Goal: Task Accomplishment & Management: Complete application form

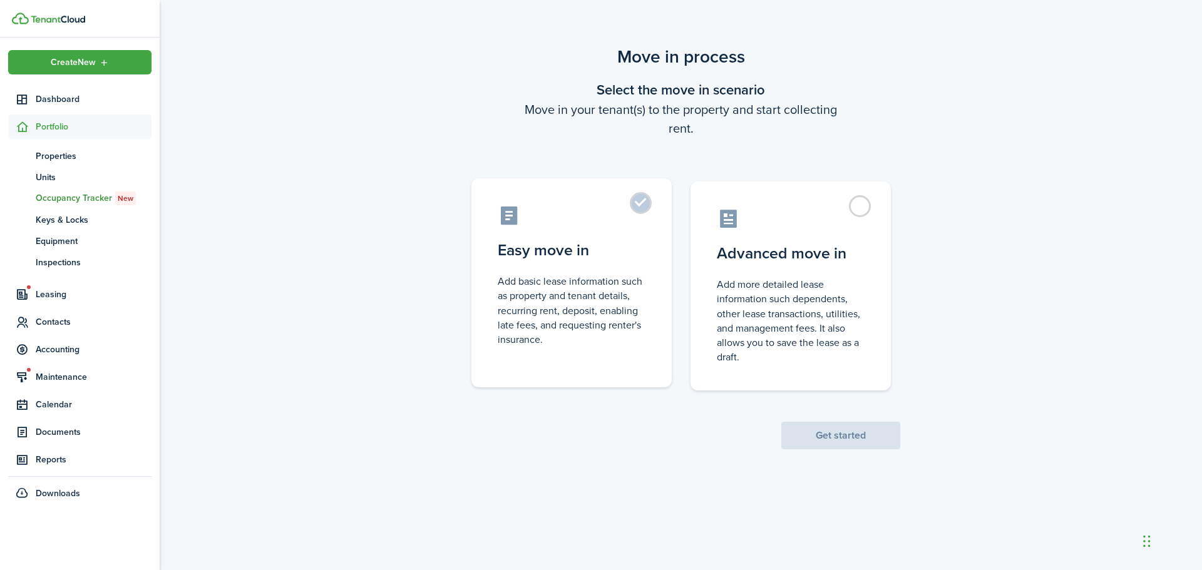
click at [629, 203] on label "Easy move in Add basic lease information such as property and tenant details, r…" at bounding box center [572, 282] width 200 height 209
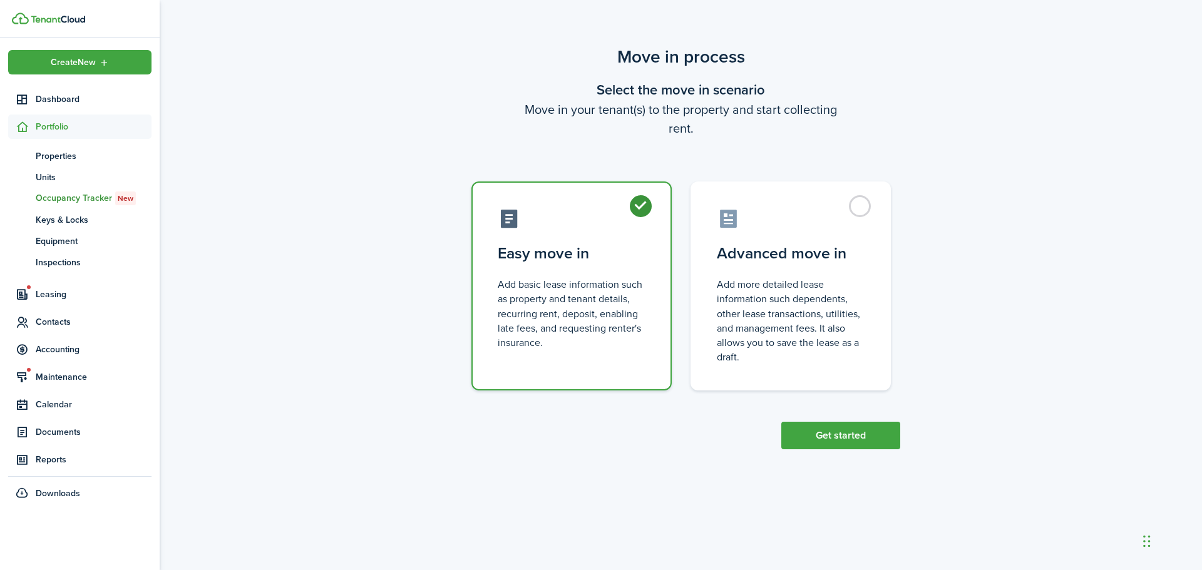
click at [634, 204] on label "Easy move in Add basic lease information such as property and tenant details, r…" at bounding box center [572, 286] width 200 height 209
click at [862, 209] on label "Advanced move in Add more detailed lease information such dependents, other lea…" at bounding box center [791, 282] width 200 height 209
radio input "false"
radio input "true"
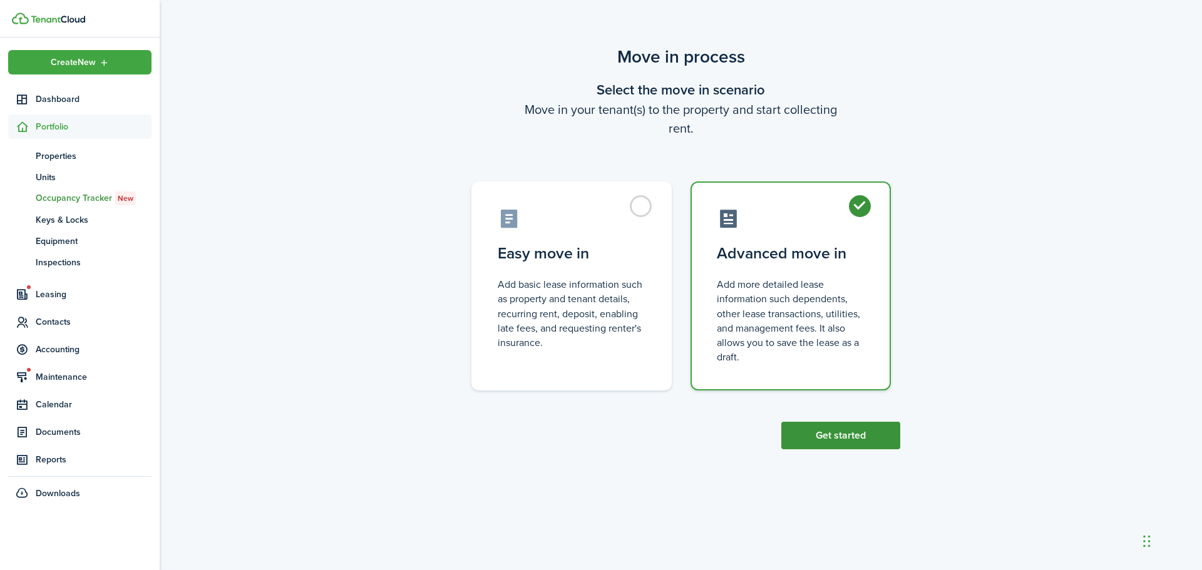
click at [842, 433] on button "Get started" at bounding box center [841, 436] width 119 height 28
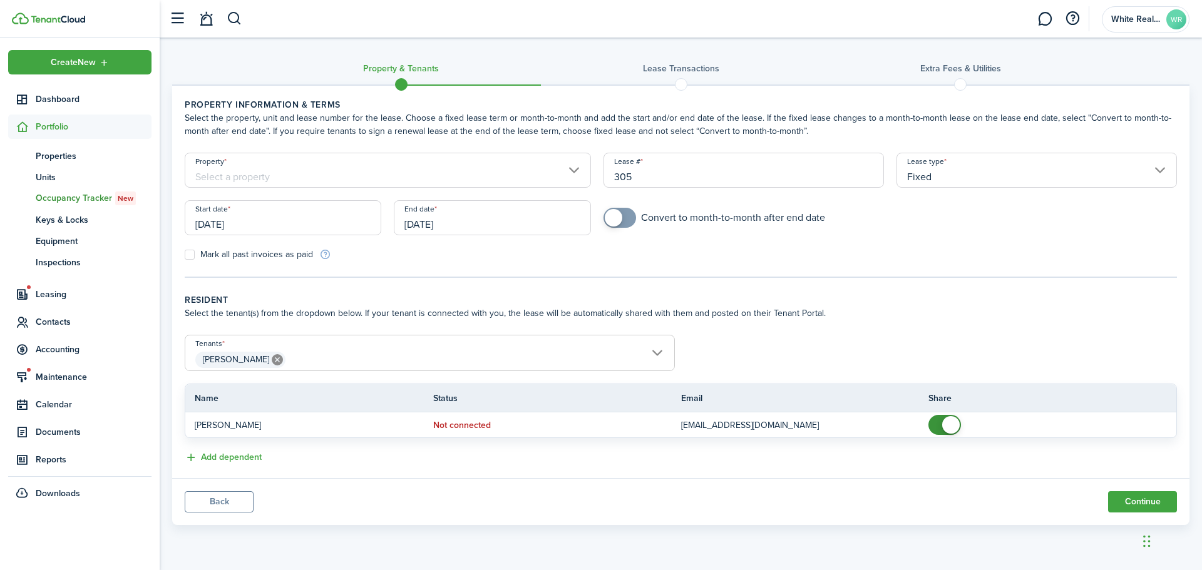
click at [228, 170] on input "Property" at bounding box center [388, 170] width 406 height 35
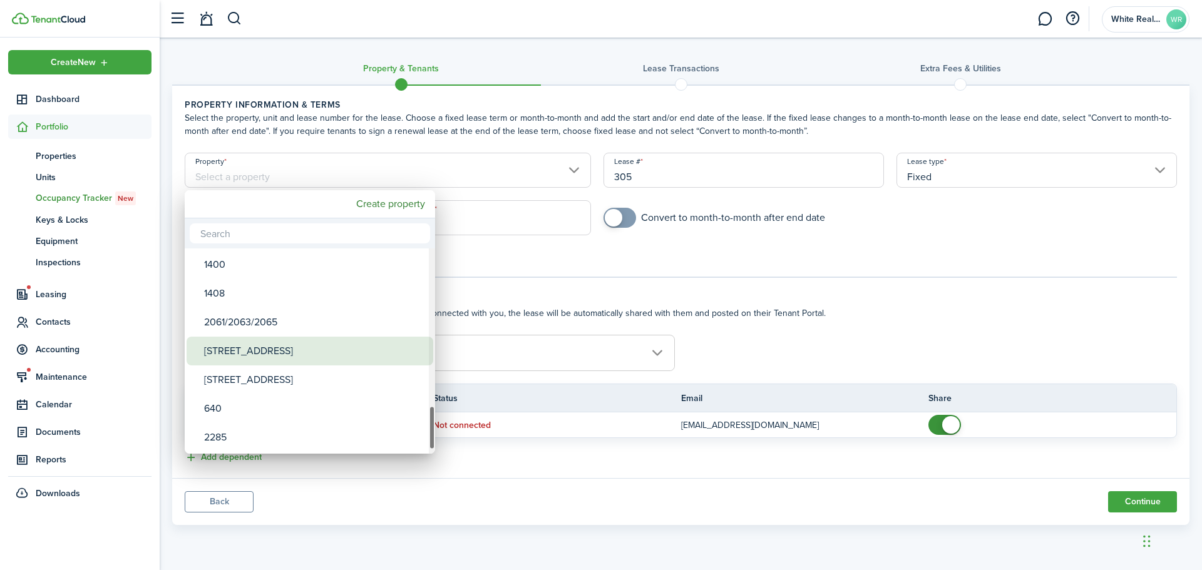
click at [249, 353] on div "[STREET_ADDRESS]" at bounding box center [315, 351] width 222 height 29
type input "[STREET_ADDRESS]"
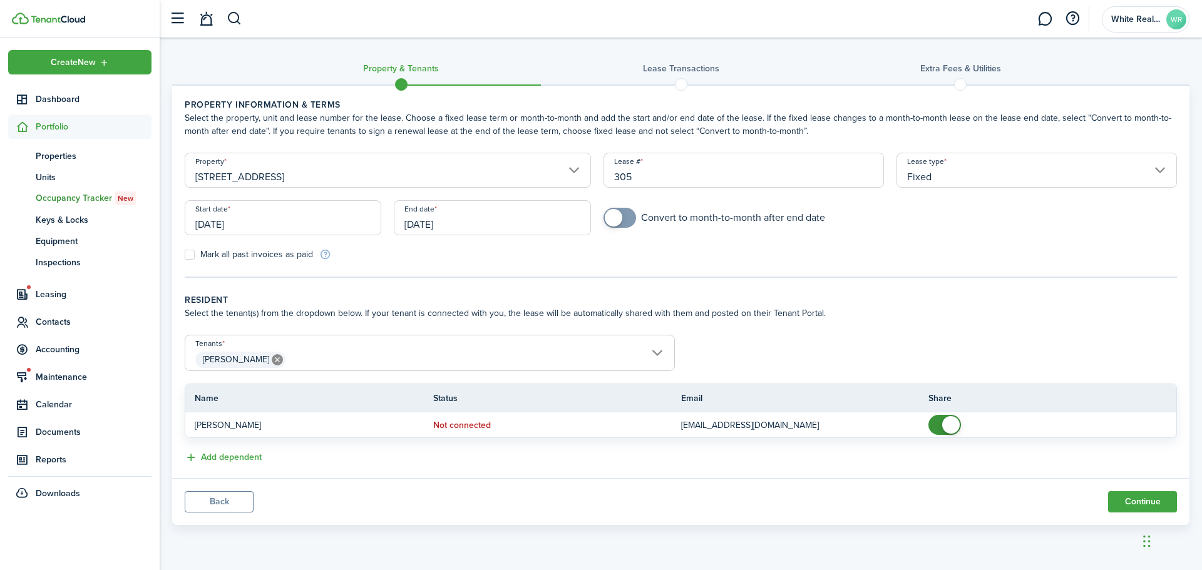
click at [303, 227] on input "[DATE]" at bounding box center [283, 217] width 197 height 35
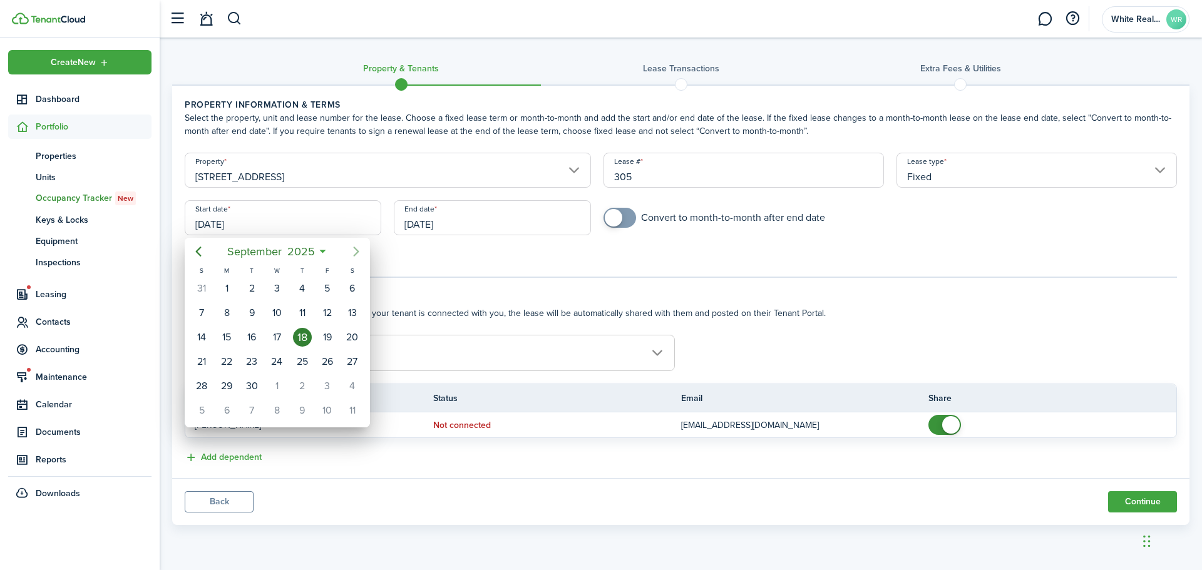
click at [356, 252] on icon "Next page" at bounding box center [356, 251] width 15 height 15
click at [279, 289] on div "1" at bounding box center [276, 288] width 19 height 19
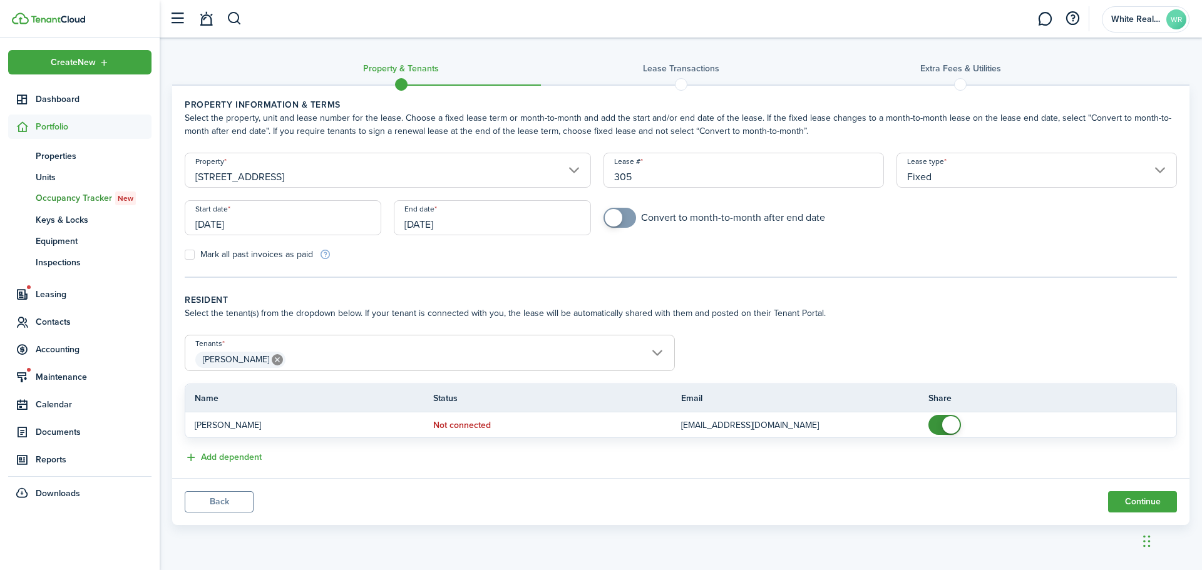
click at [368, 221] on input "[DATE]" at bounding box center [283, 217] width 197 height 35
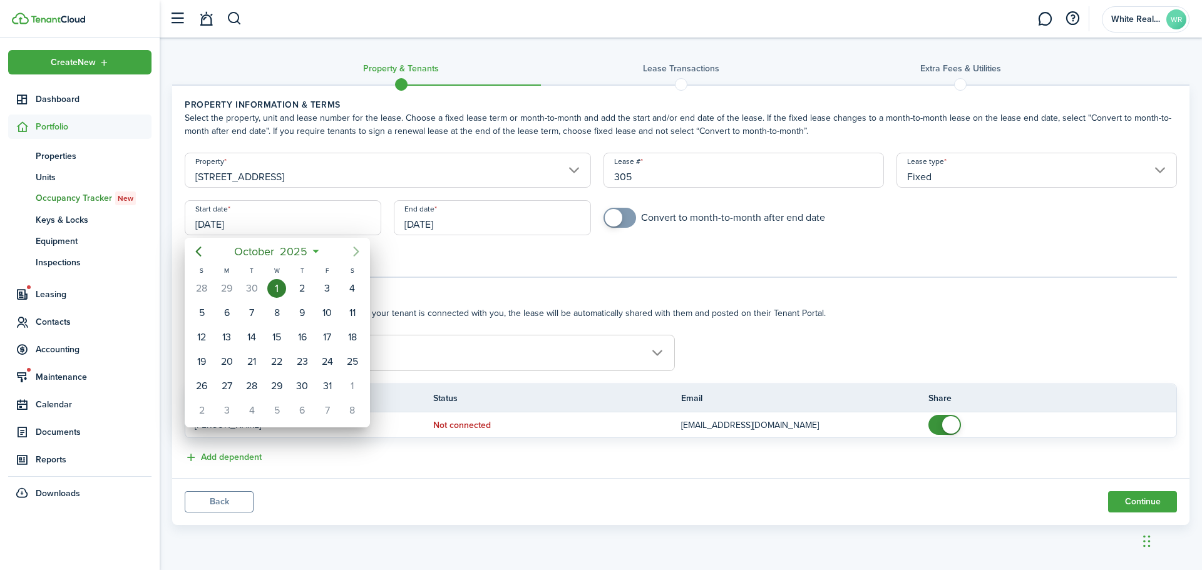
click at [356, 250] on icon "Next page" at bounding box center [356, 251] width 15 height 15
click at [346, 287] on div "1" at bounding box center [352, 288] width 19 height 19
type input "[DATE]"
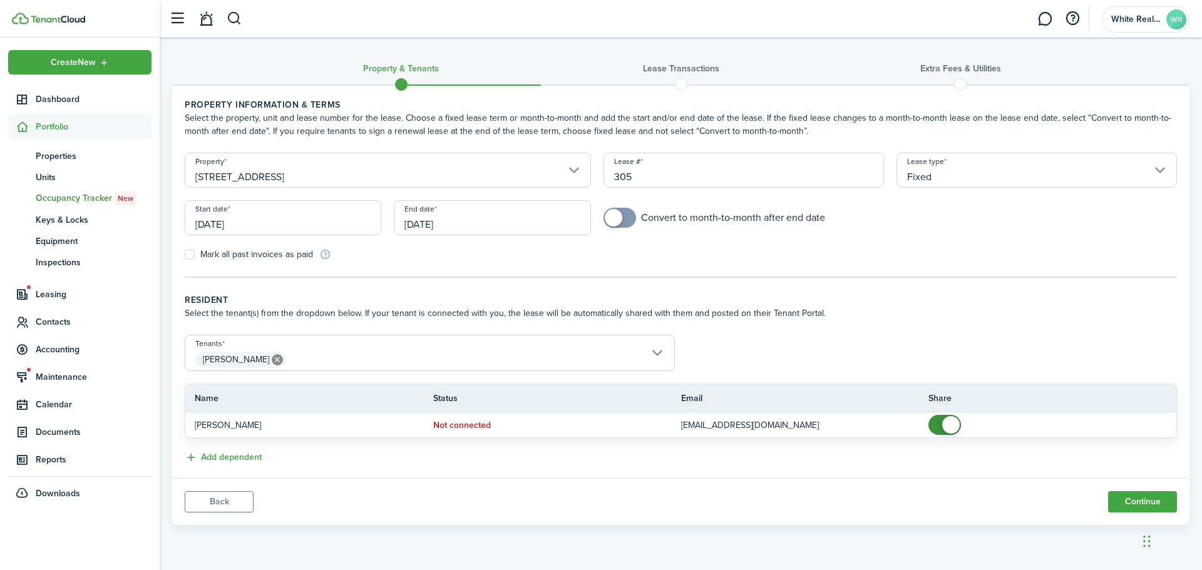
click at [486, 229] on input "[DATE]" at bounding box center [492, 217] width 197 height 35
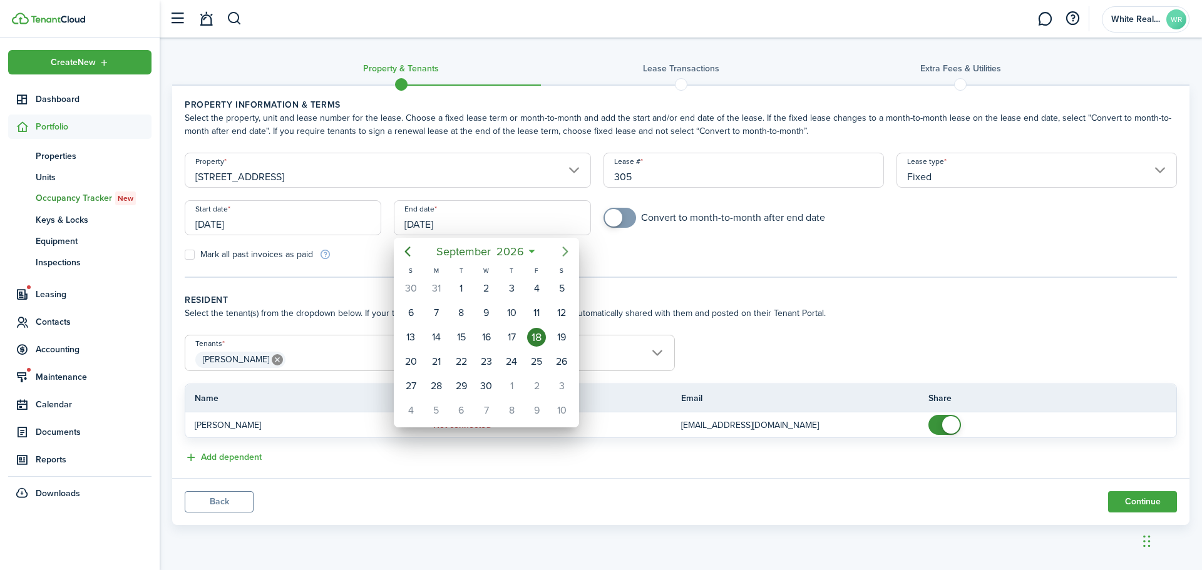
click at [564, 252] on icon "Next page" at bounding box center [565, 251] width 15 height 15
click at [566, 383] on div "31" at bounding box center [561, 386] width 19 height 19
type input "[DATE]"
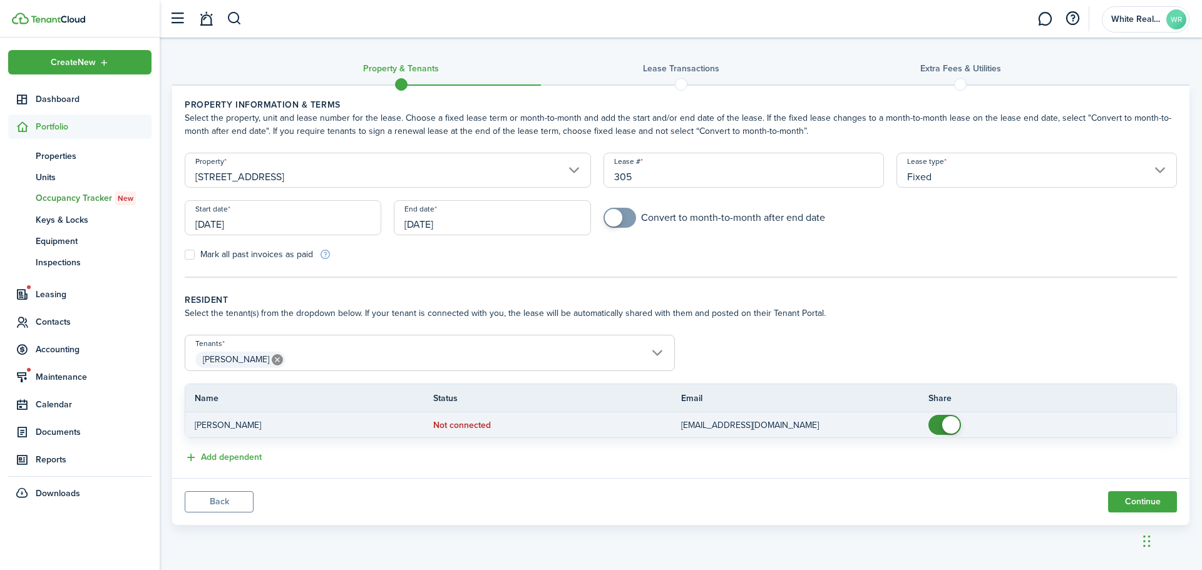
checkbox input "false"
click at [939, 424] on span at bounding box center [945, 425] width 13 height 20
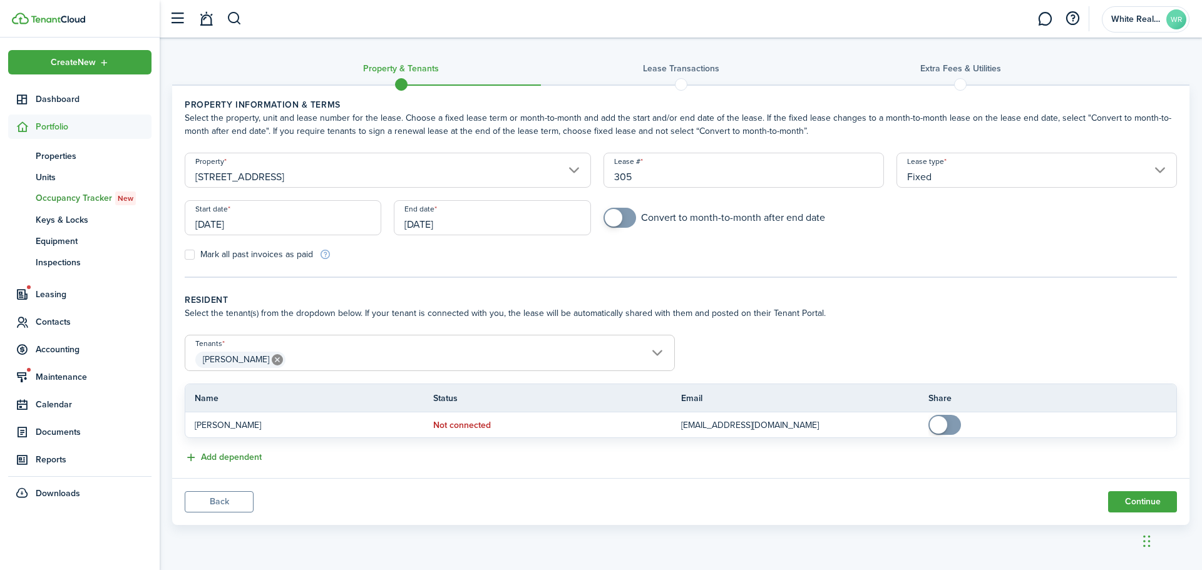
click at [199, 458] on button "Add dependent" at bounding box center [223, 458] width 77 height 14
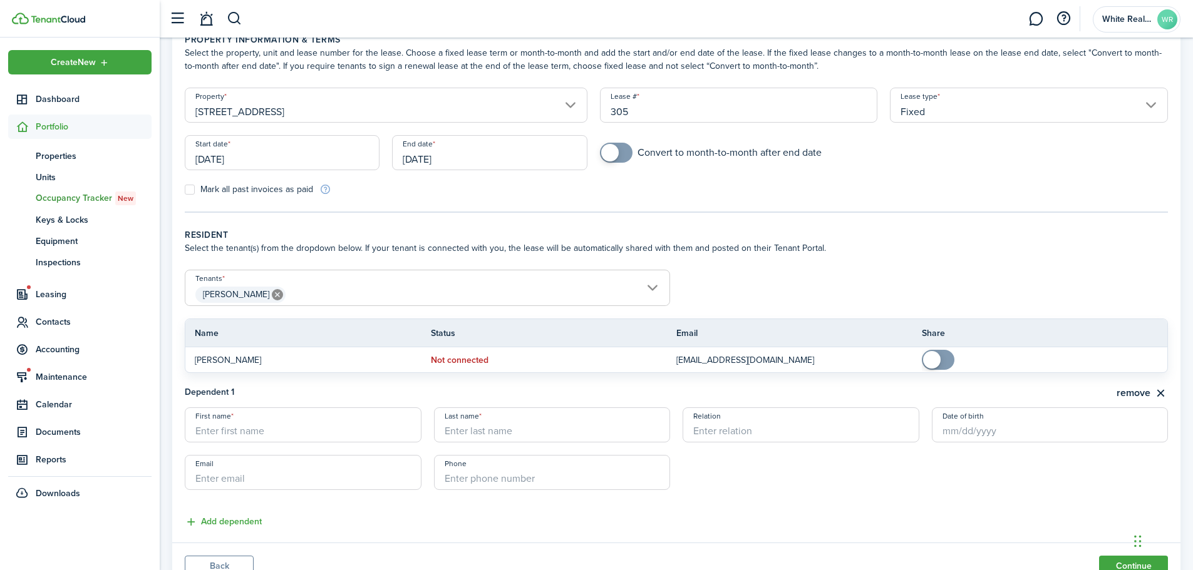
scroll to position [119, 0]
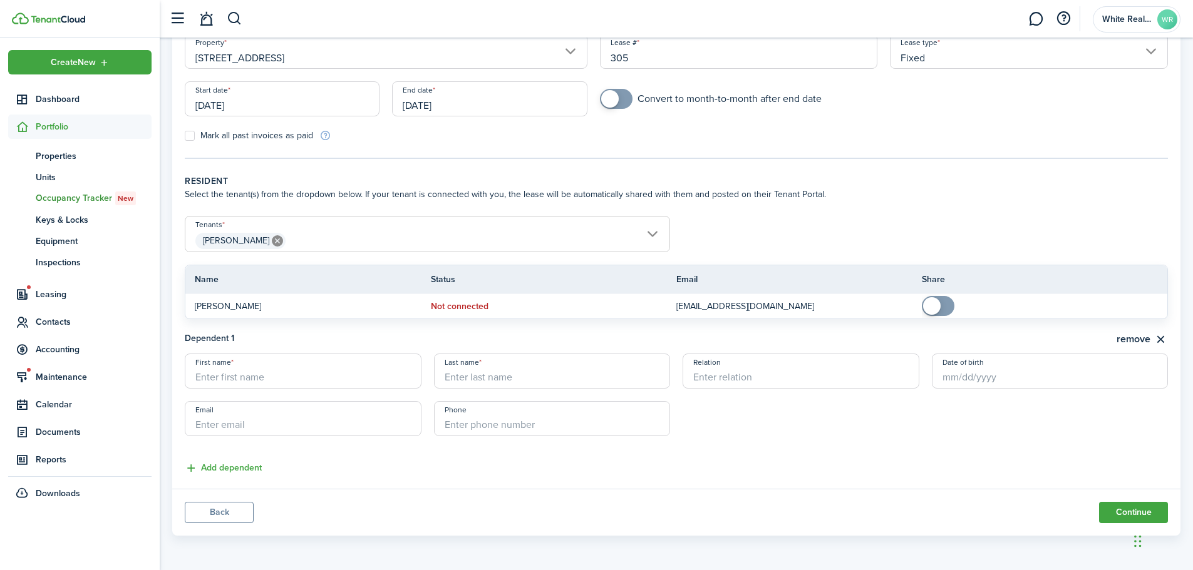
click at [253, 381] on input "First name" at bounding box center [303, 371] width 237 height 35
type input "Shamonte"
click at [459, 383] on input "Last name" at bounding box center [552, 371] width 237 height 35
type input "Brown"
click at [713, 379] on input "Relation" at bounding box center [801, 371] width 237 height 35
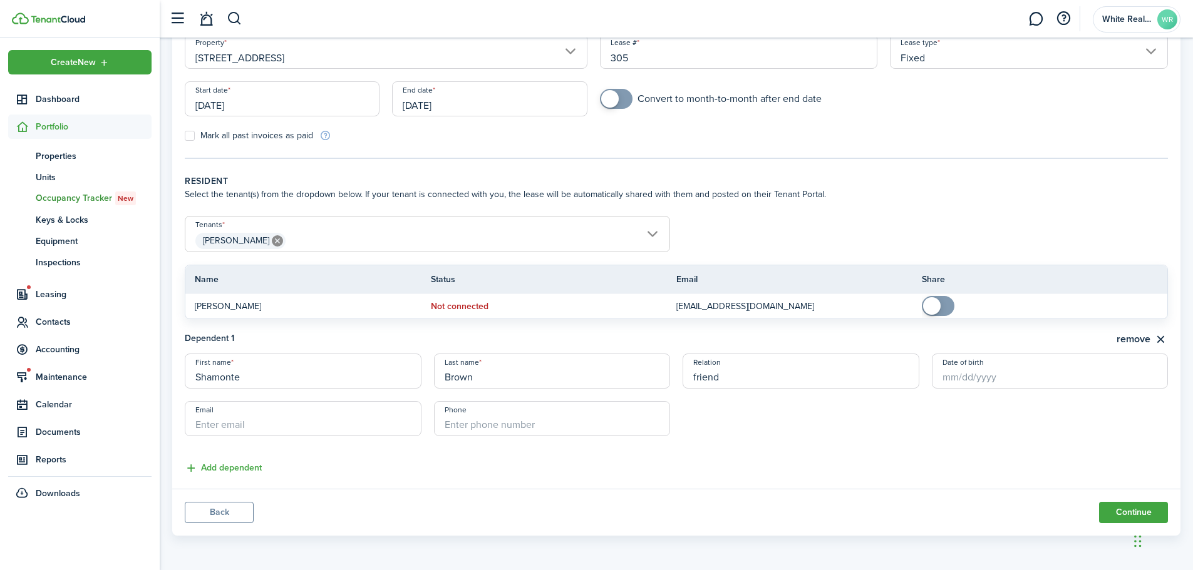
click at [942, 378] on input "Date of birth" at bounding box center [1050, 371] width 237 height 35
type input "friend"
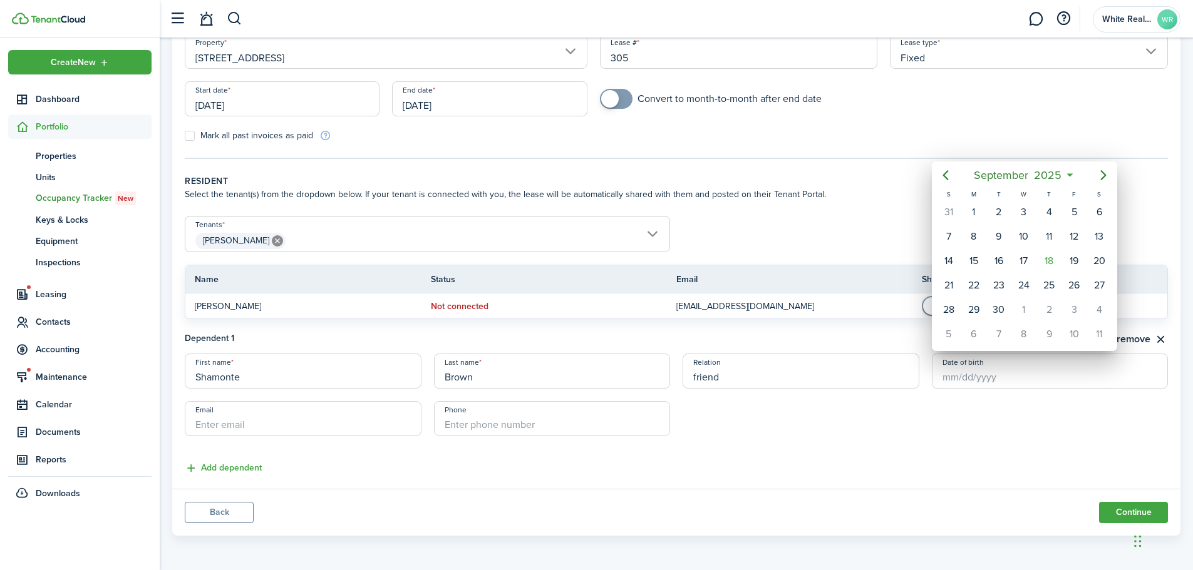
click at [887, 434] on div at bounding box center [596, 285] width 1393 height 771
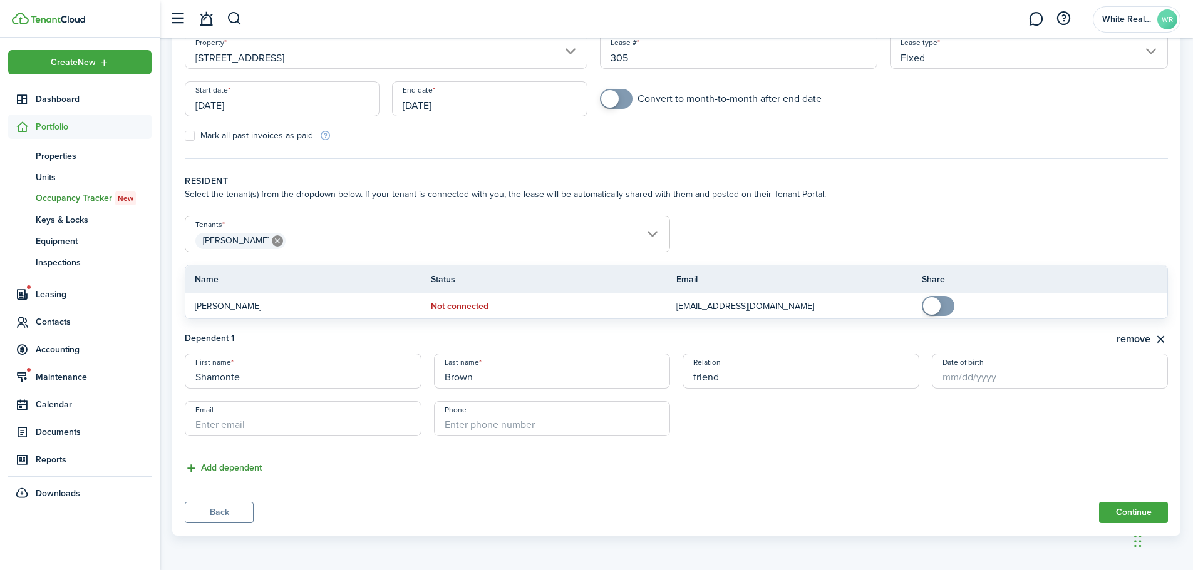
click at [201, 468] on button "Add dependent" at bounding box center [223, 469] width 77 height 14
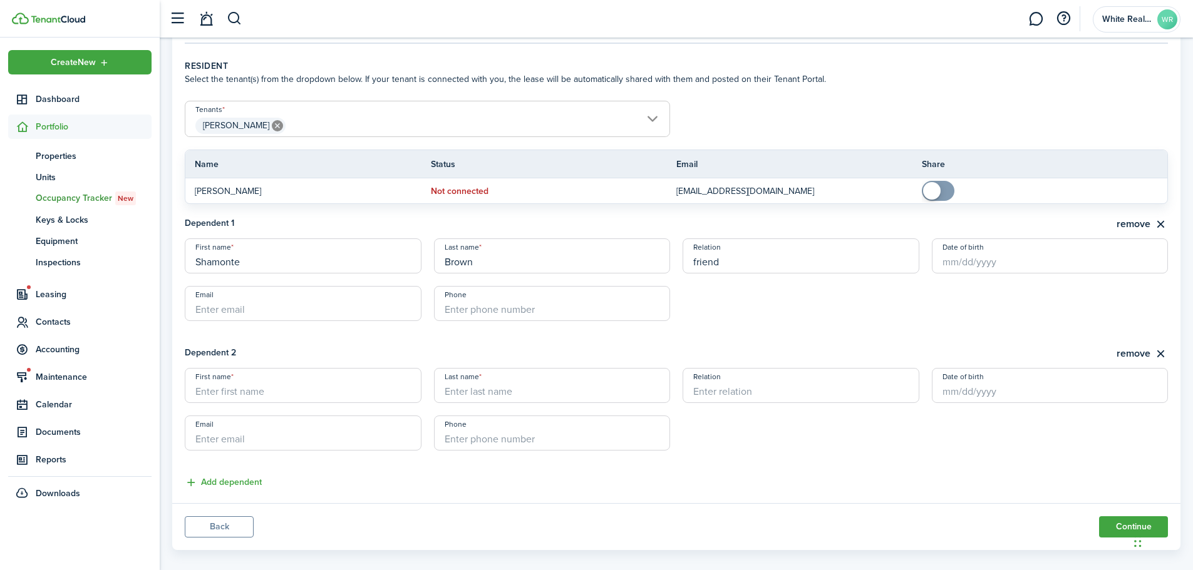
scroll to position [244, 0]
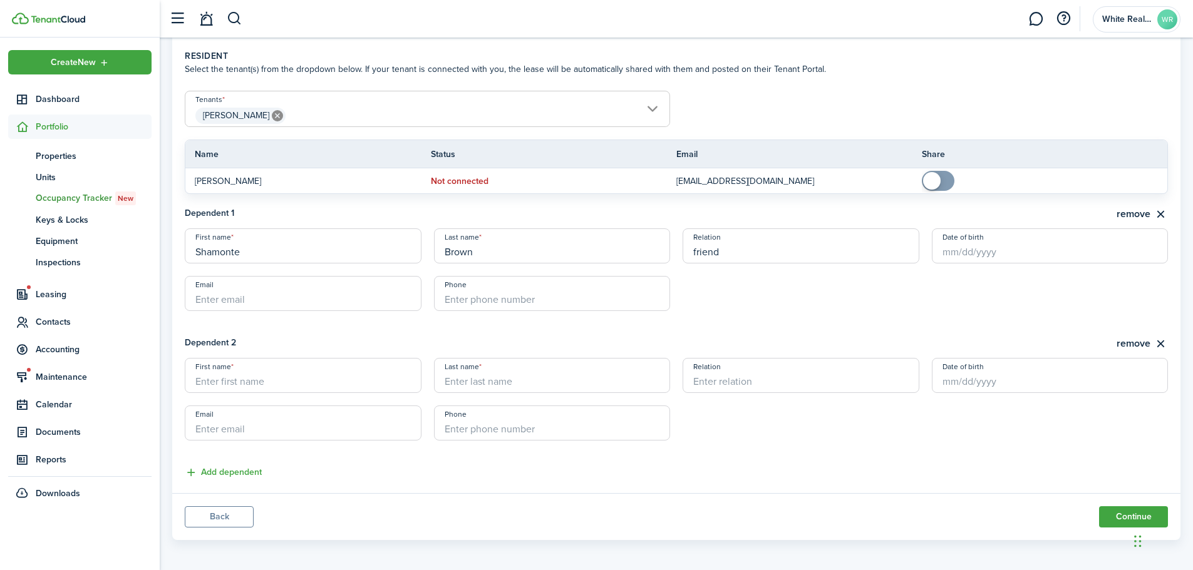
click at [277, 384] on input "First name" at bounding box center [303, 375] width 237 height 35
type input "Mahogani"
click at [480, 384] on input "Last name" at bounding box center [552, 375] width 237 height 35
type input "Brown"
click at [735, 384] on input "Relation" at bounding box center [801, 375] width 237 height 35
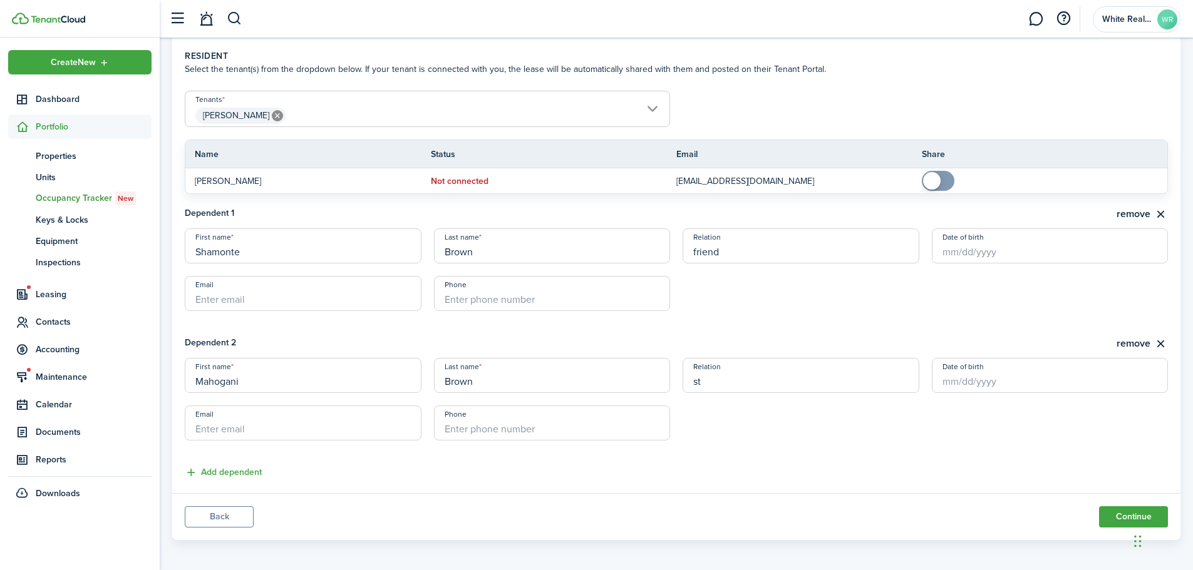
type input "s"
type input "friend child [DEMOGRAPHIC_DATA] yo"
click at [1120, 513] on button "Continue" at bounding box center [1133, 517] width 69 height 21
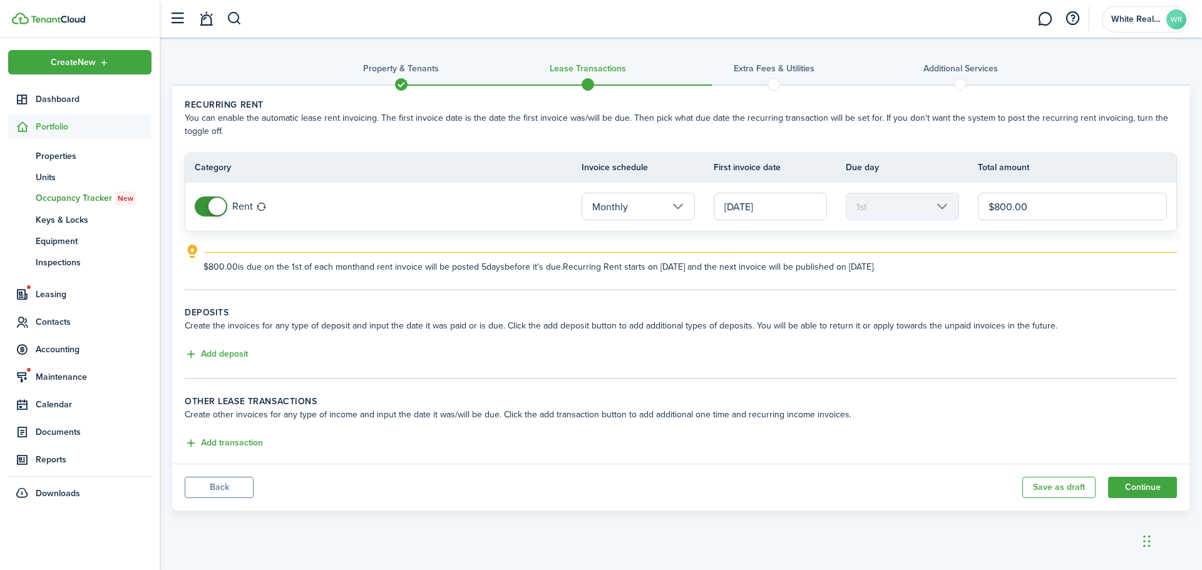
click at [1012, 206] on input "$800.00" at bounding box center [1072, 207] width 189 height 28
type input "$1,100.00"
click at [217, 352] on button "Add deposit" at bounding box center [216, 355] width 63 height 14
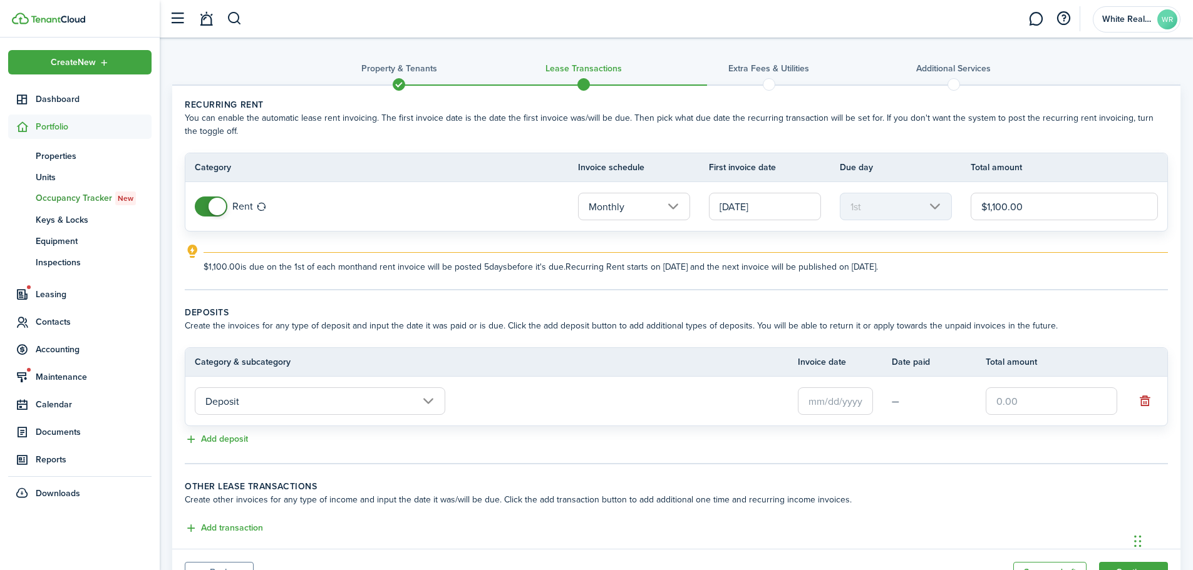
click at [831, 405] on input "text" at bounding box center [835, 402] width 75 height 28
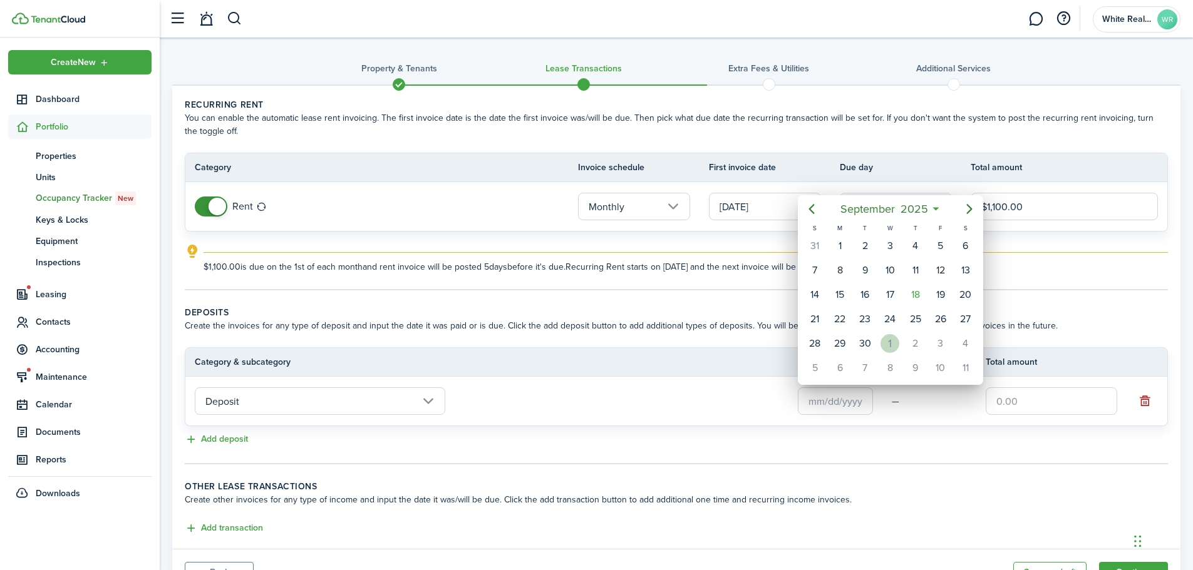
click at [892, 343] on div "1" at bounding box center [889, 343] width 19 height 19
type input "[DATE]"
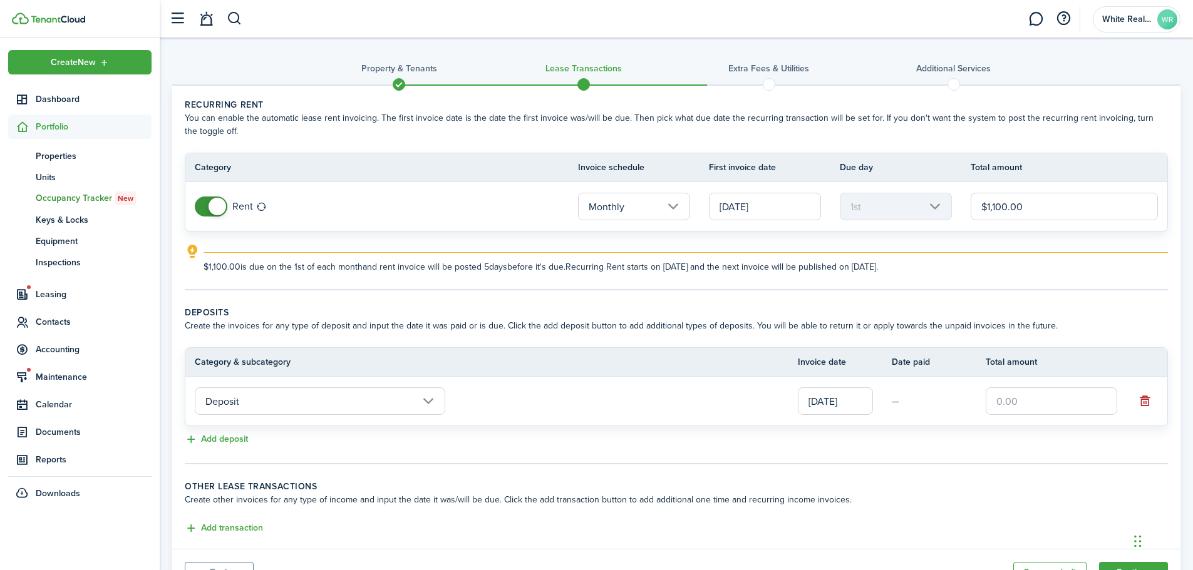
click at [1048, 403] on input "text" at bounding box center [1052, 402] width 132 height 28
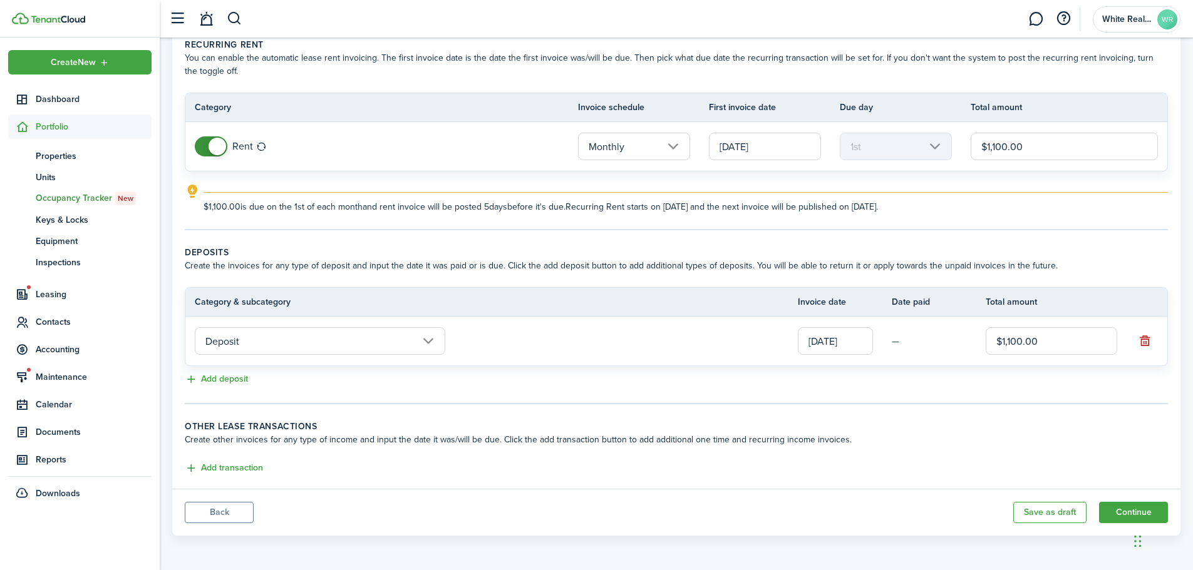
type input "$1,100.00"
click at [1121, 512] on button "Continue" at bounding box center [1133, 512] width 69 height 21
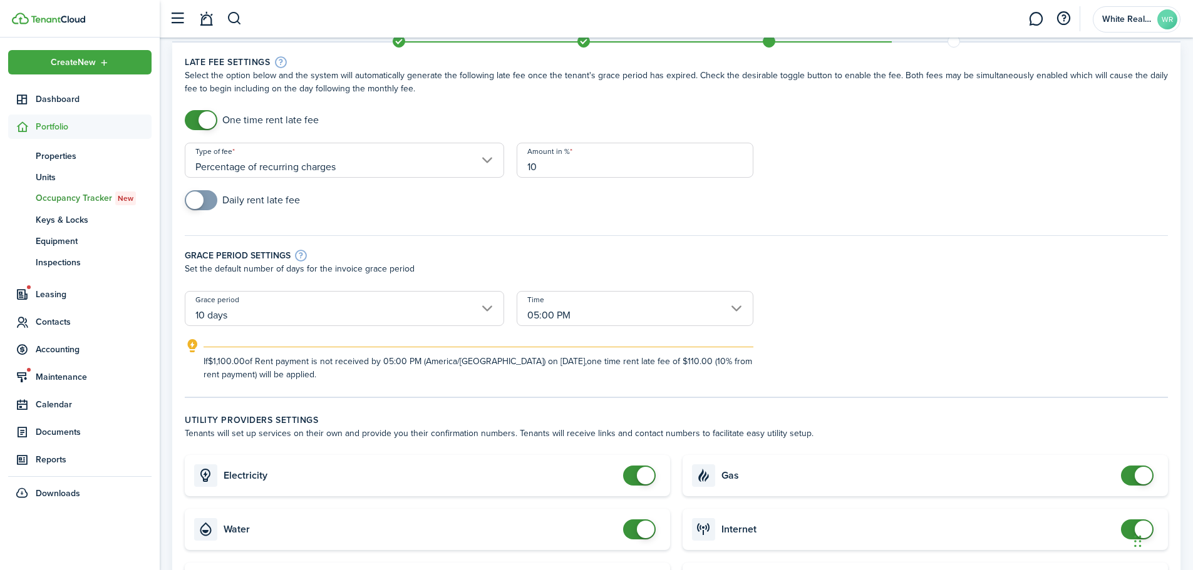
scroll to position [188, 0]
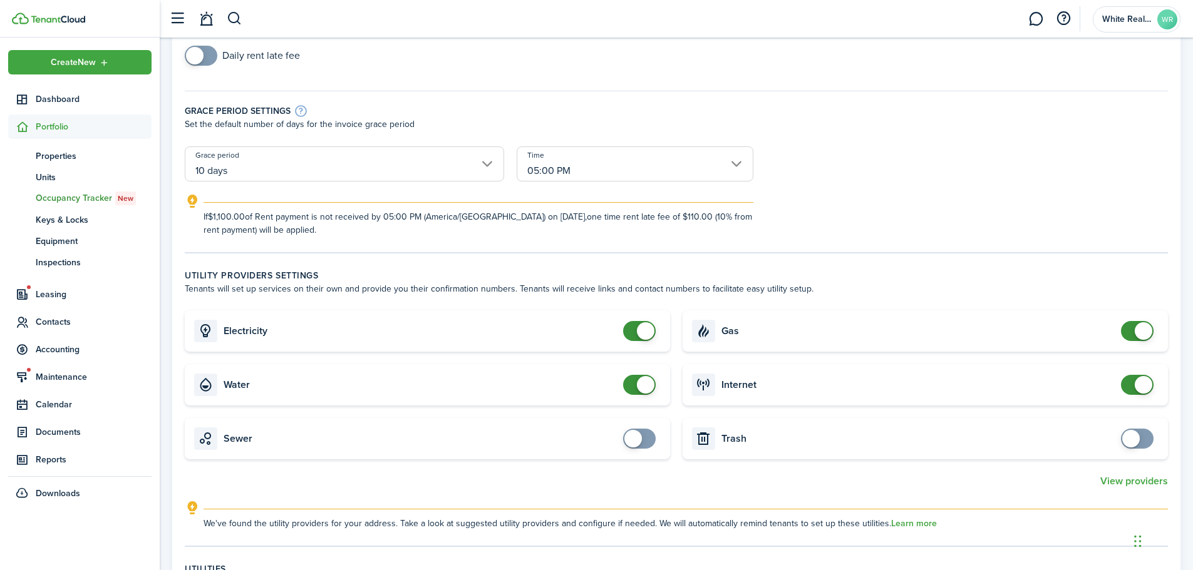
checkbox input "true"
click at [646, 433] on span at bounding box center [639, 439] width 13 height 20
click at [1142, 438] on span at bounding box center [1137, 439] width 13 height 20
checkbox input "true"
click at [1143, 438] on span at bounding box center [1137, 439] width 13 height 20
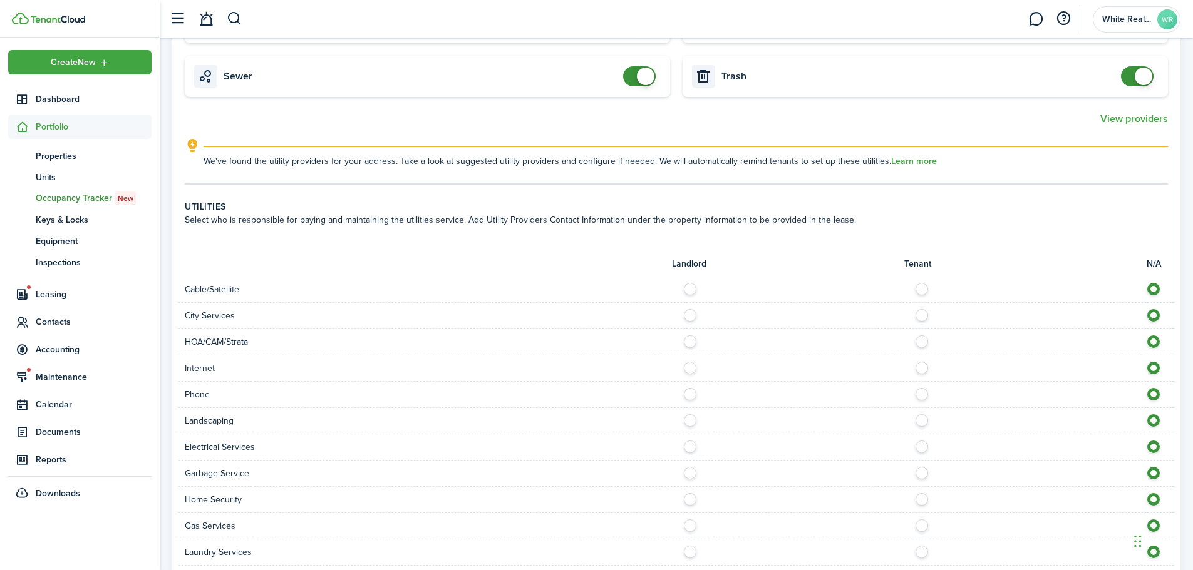
scroll to position [547, 0]
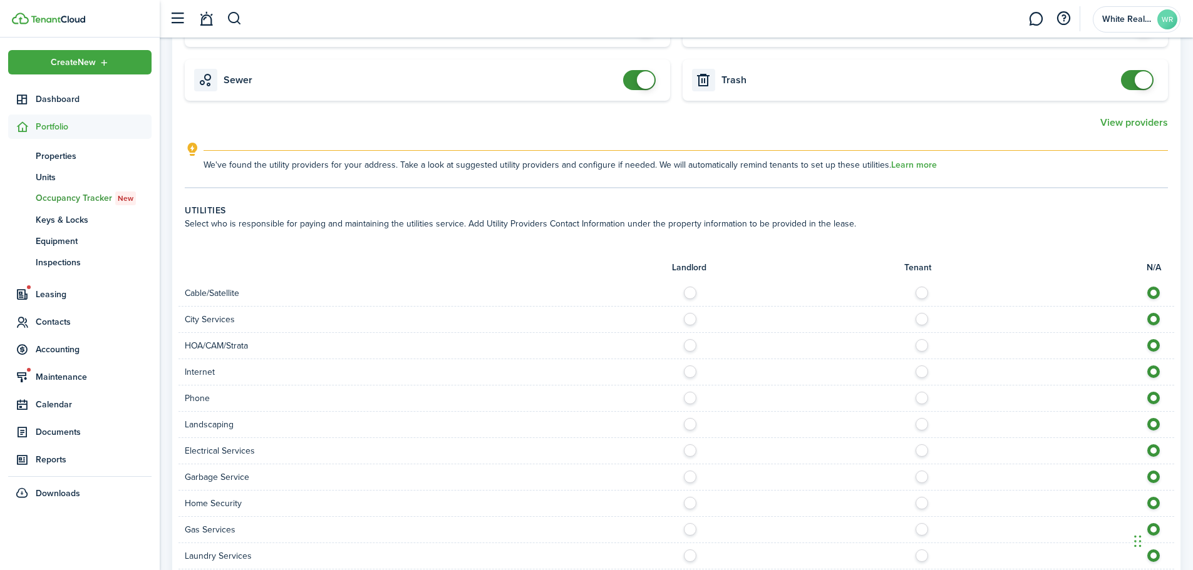
click at [922, 293] on label at bounding box center [925, 290] width 22 height 6
radio input "true"
click at [922, 319] on label at bounding box center [925, 316] width 22 height 6
radio input "true"
drag, startPoint x: 921, startPoint y: 348, endPoint x: 927, endPoint y: 362, distance: 14.9
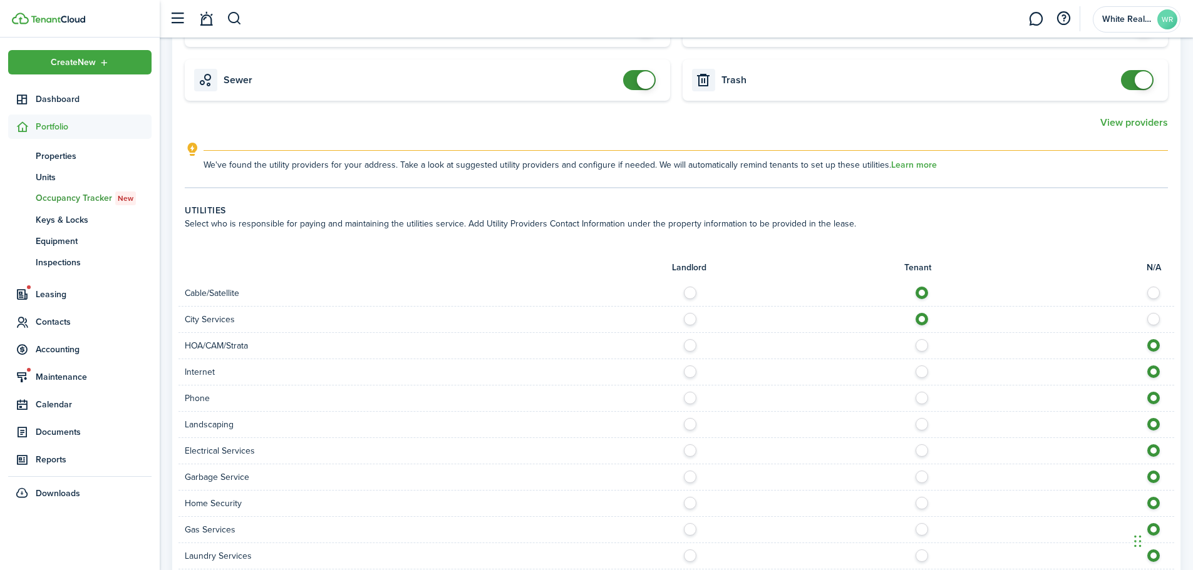
click at [921, 346] on label at bounding box center [925, 342] width 22 height 6
radio input "true"
drag, startPoint x: 923, startPoint y: 371, endPoint x: 920, endPoint y: 381, distance: 10.5
click at [922, 372] on label at bounding box center [925, 369] width 22 height 6
radio input "true"
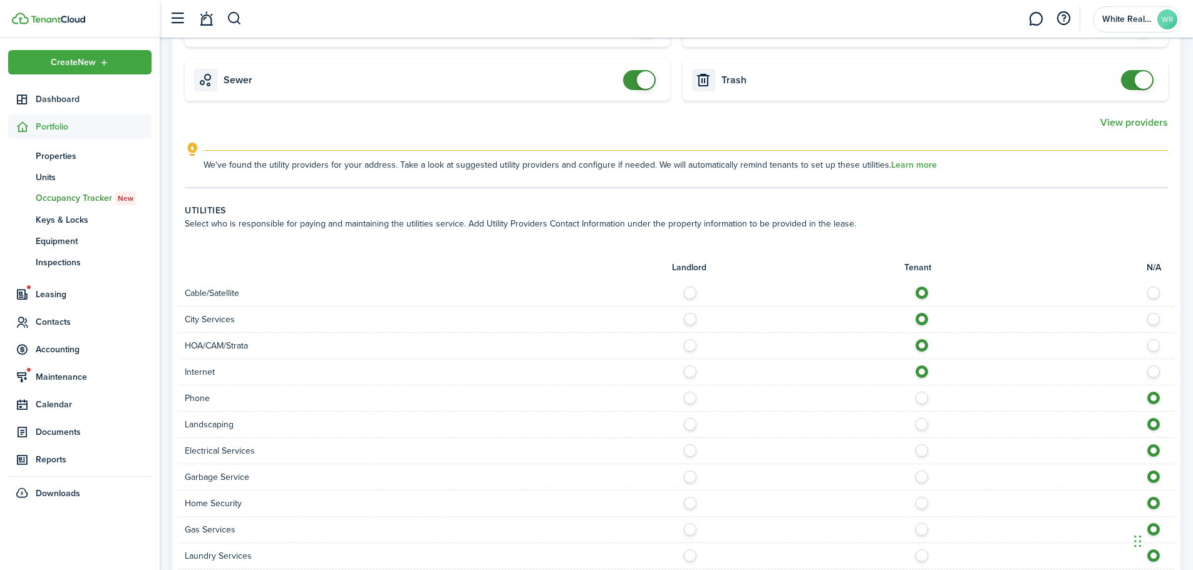
click at [917, 396] on label at bounding box center [925, 395] width 22 height 6
radio input "true"
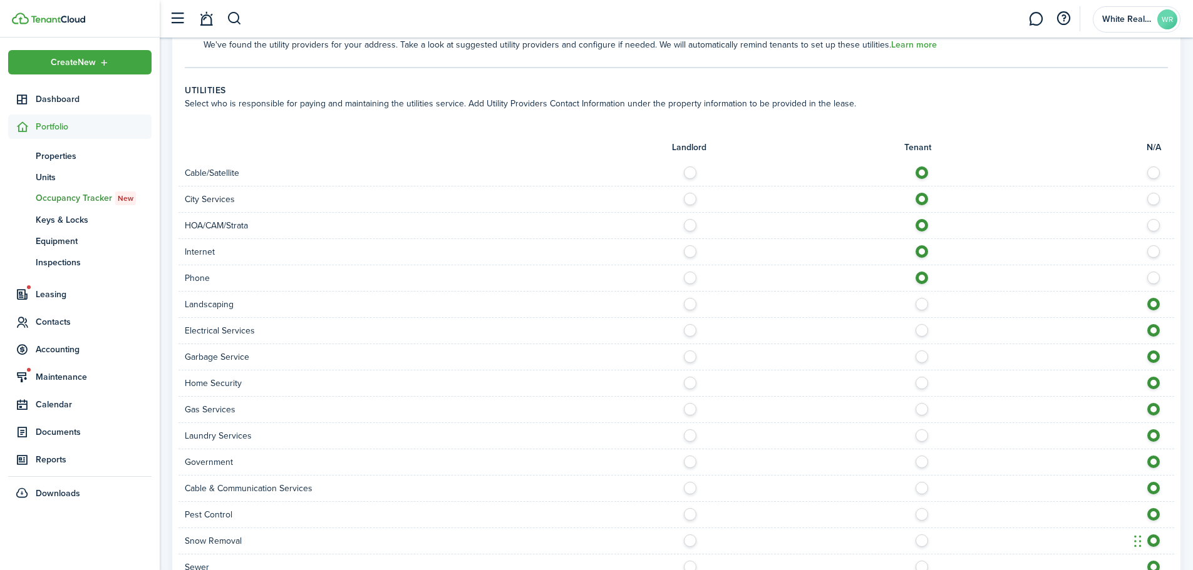
scroll to position [672, 0]
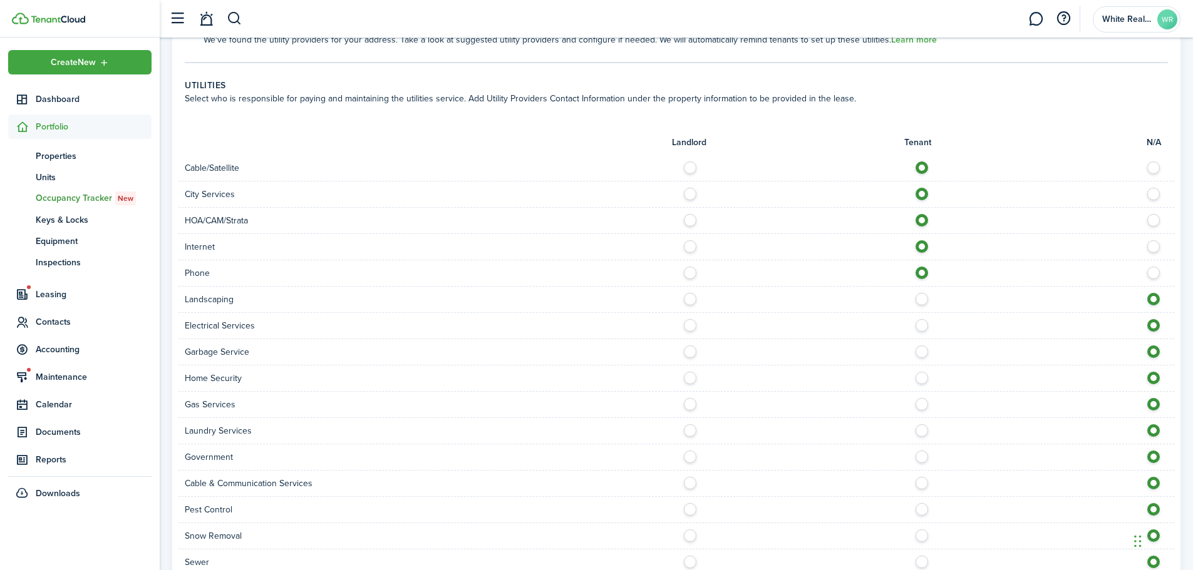
click at [921, 299] on label at bounding box center [925, 296] width 22 height 6
radio input "true"
click at [925, 331] on div at bounding box center [925, 325] width 498 height 13
click at [926, 326] on label at bounding box center [925, 322] width 22 height 6
radio input "true"
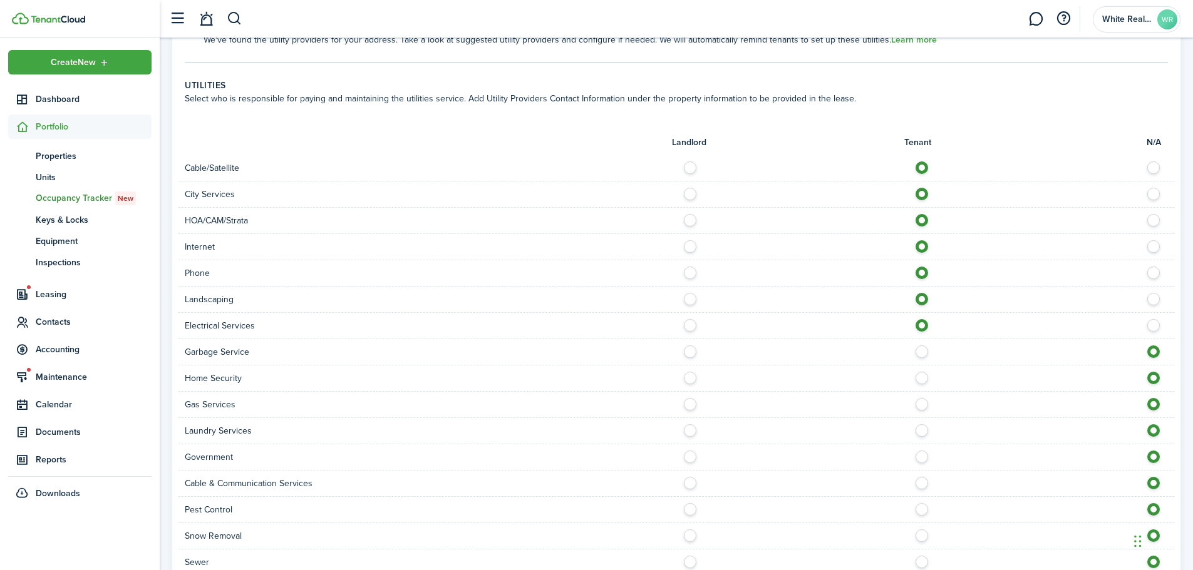
click at [921, 351] on label at bounding box center [925, 349] width 22 height 6
radio input "true"
click at [918, 373] on label at bounding box center [925, 375] width 22 height 6
radio input "true"
click at [918, 401] on label at bounding box center [925, 401] width 22 height 6
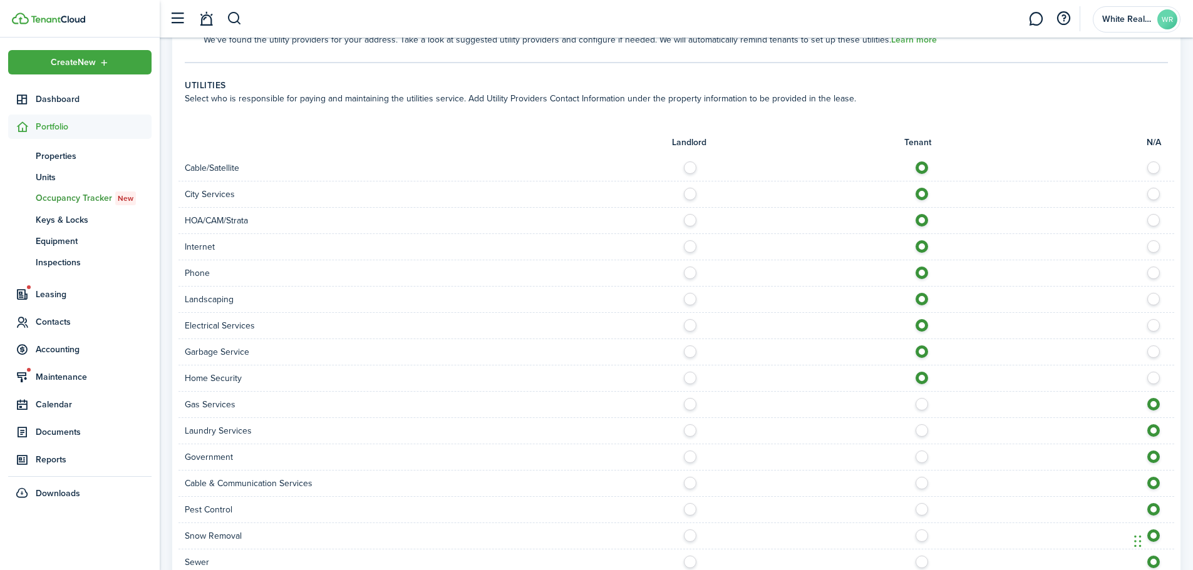
radio input "true"
click at [922, 431] on label at bounding box center [925, 428] width 22 height 6
radio input "true"
click at [919, 483] on label at bounding box center [925, 480] width 22 height 6
radio input "true"
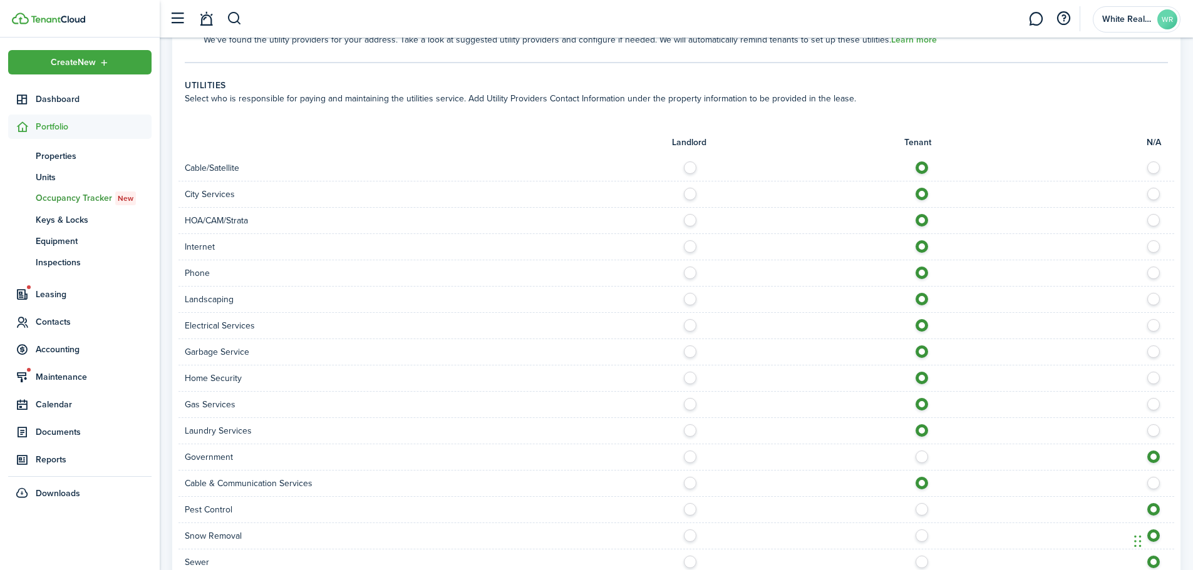
click at [923, 510] on label at bounding box center [925, 506] width 22 height 6
radio input "true"
click at [921, 536] on label at bounding box center [925, 533] width 22 height 6
radio input "true"
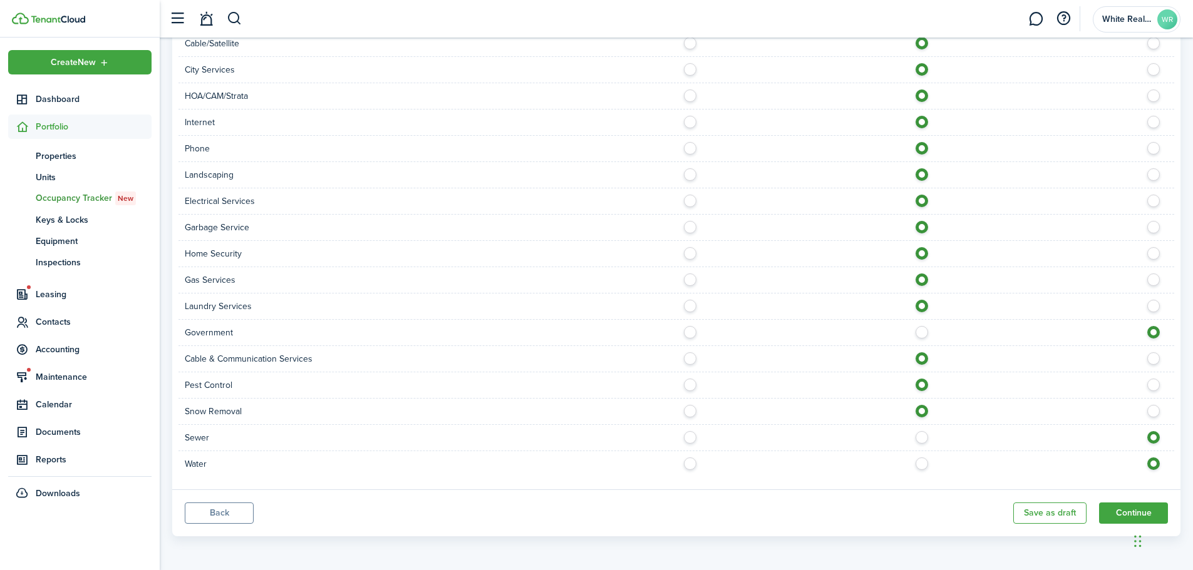
scroll to position [797, 0]
click at [924, 435] on label at bounding box center [925, 434] width 22 height 6
radio input "true"
click at [917, 463] on label at bounding box center [925, 460] width 22 height 6
radio input "true"
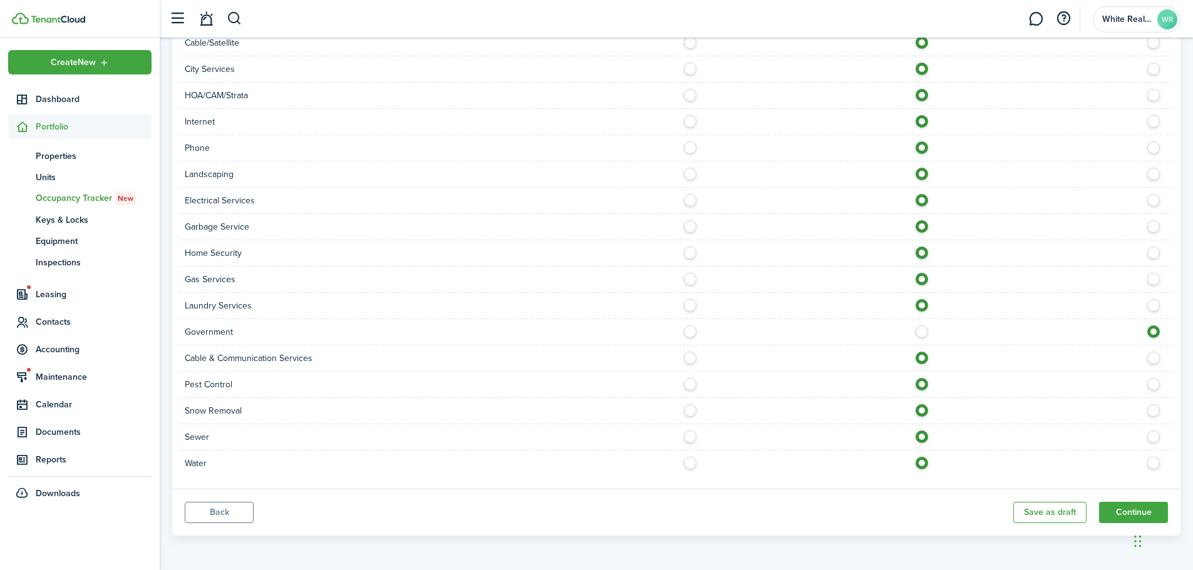
click at [921, 94] on label at bounding box center [925, 92] width 22 height 6
drag, startPoint x: 921, startPoint y: 91, endPoint x: 1089, endPoint y: 78, distance: 169.0
click at [992, 88] on div "HOA/CAM/Strata" at bounding box center [676, 96] width 996 height 26
click at [1151, 95] on label at bounding box center [1157, 92] width 22 height 6
radio input "false"
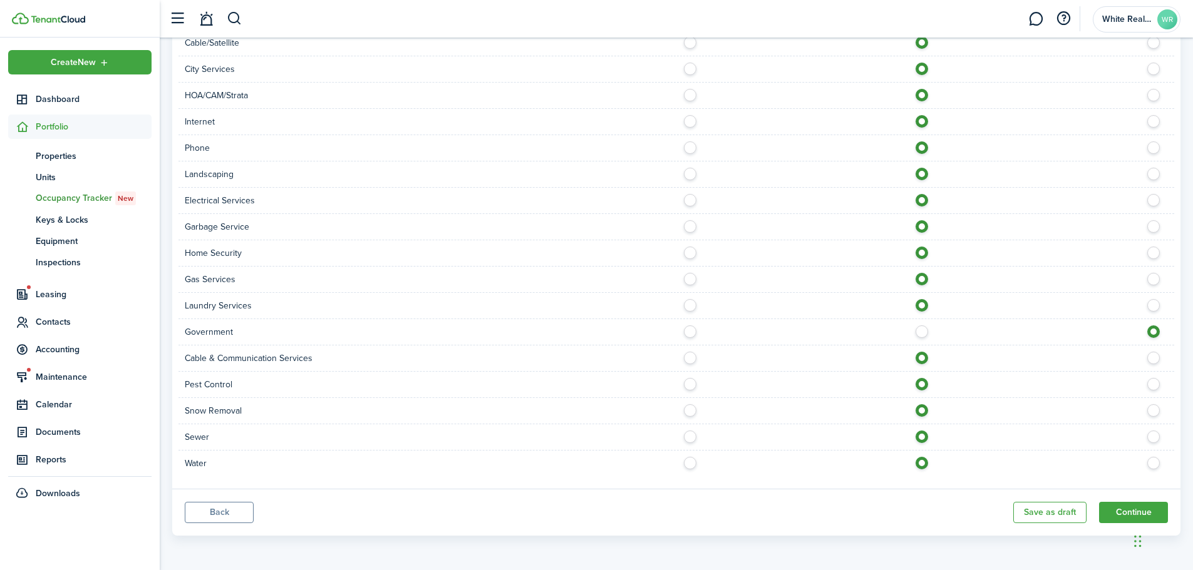
radio input "true"
click at [1125, 516] on button "Continue" at bounding box center [1133, 512] width 69 height 21
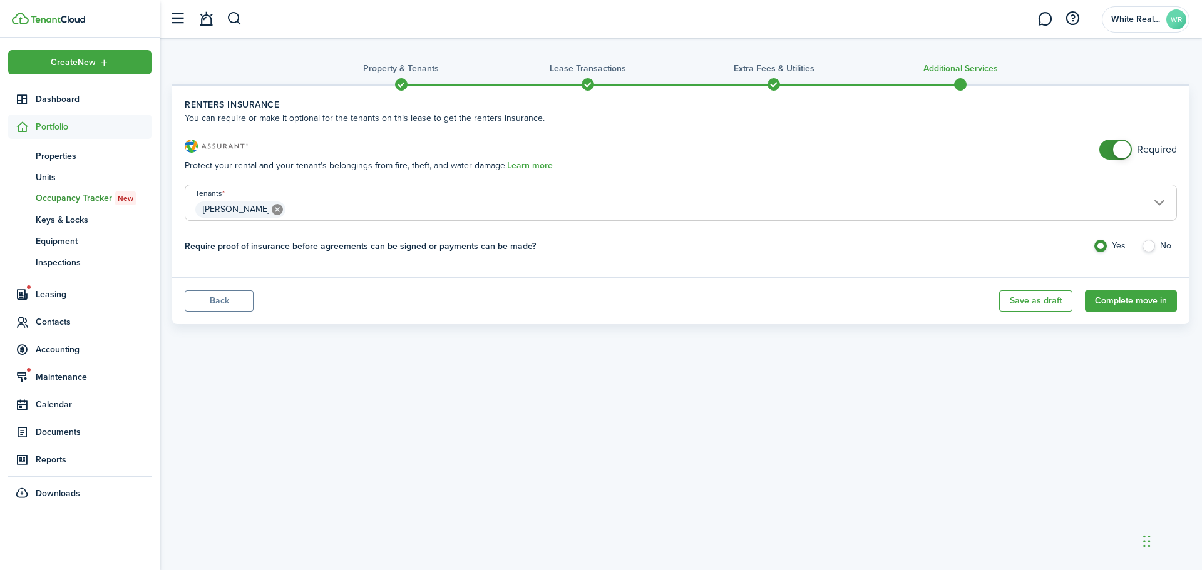
checkbox input "false"
click at [1110, 145] on span at bounding box center [1116, 150] width 13 height 20
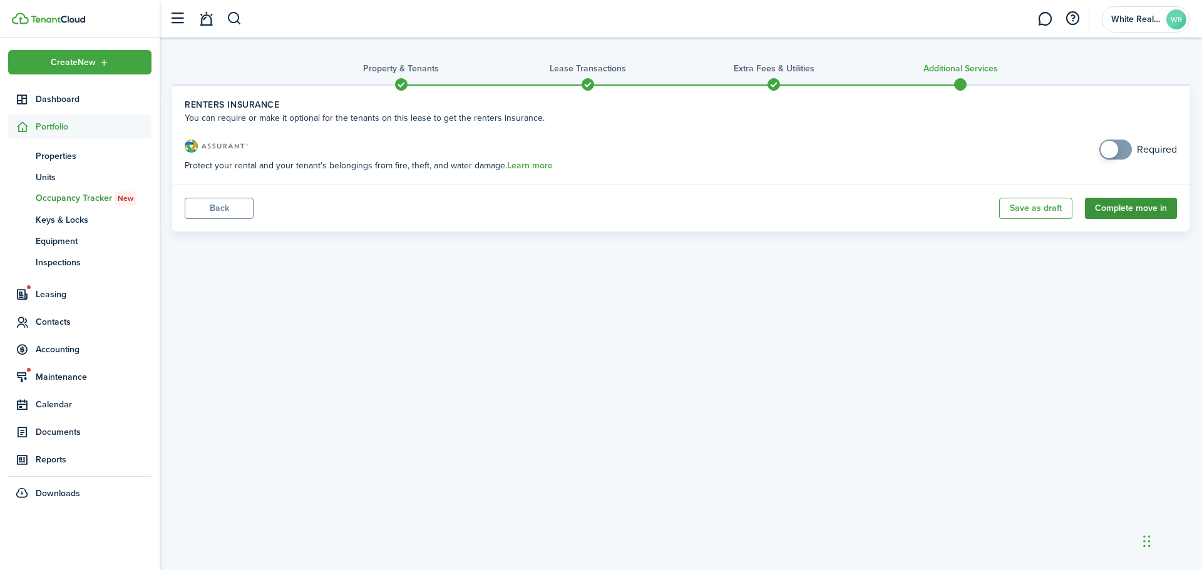
drag, startPoint x: 1126, startPoint y: 205, endPoint x: 1116, endPoint y: 207, distance: 10.2
click at [1125, 205] on button "Complete move in" at bounding box center [1131, 208] width 92 height 21
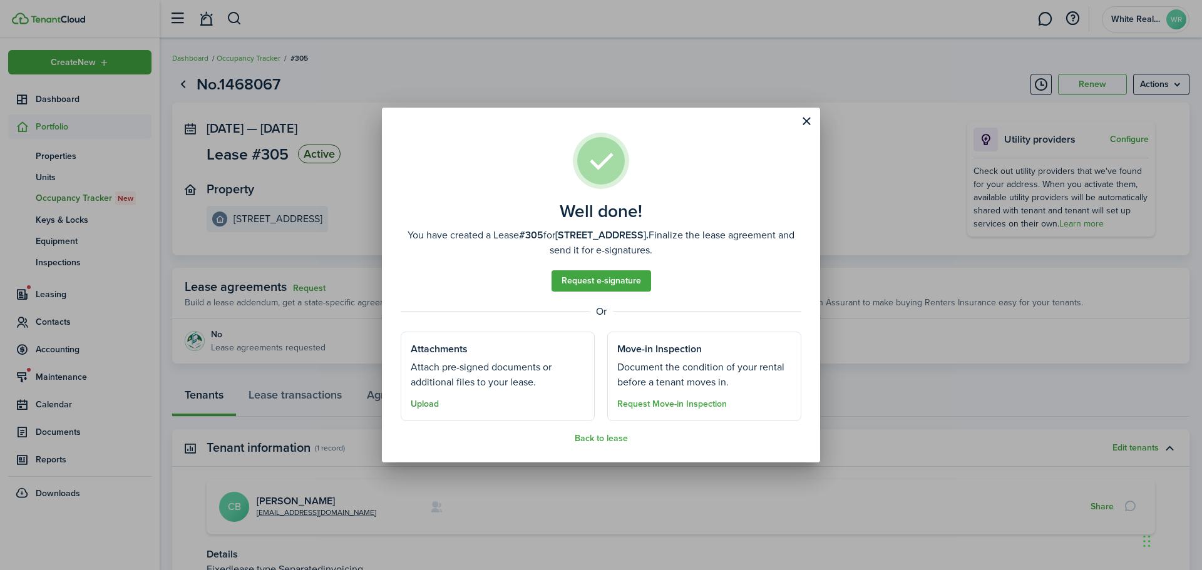
click at [435, 405] on button "Upload" at bounding box center [425, 405] width 28 height 10
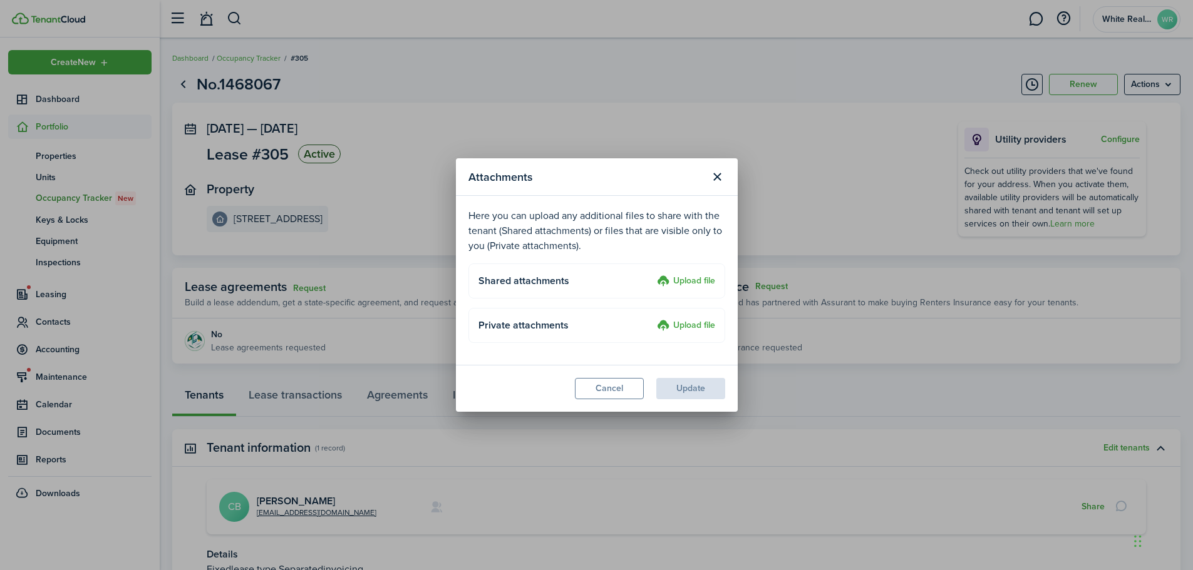
click at [683, 284] on label "Upload file" at bounding box center [686, 281] width 58 height 15
click at [653, 274] on input "Upload file" at bounding box center [653, 274] width 0 height 0
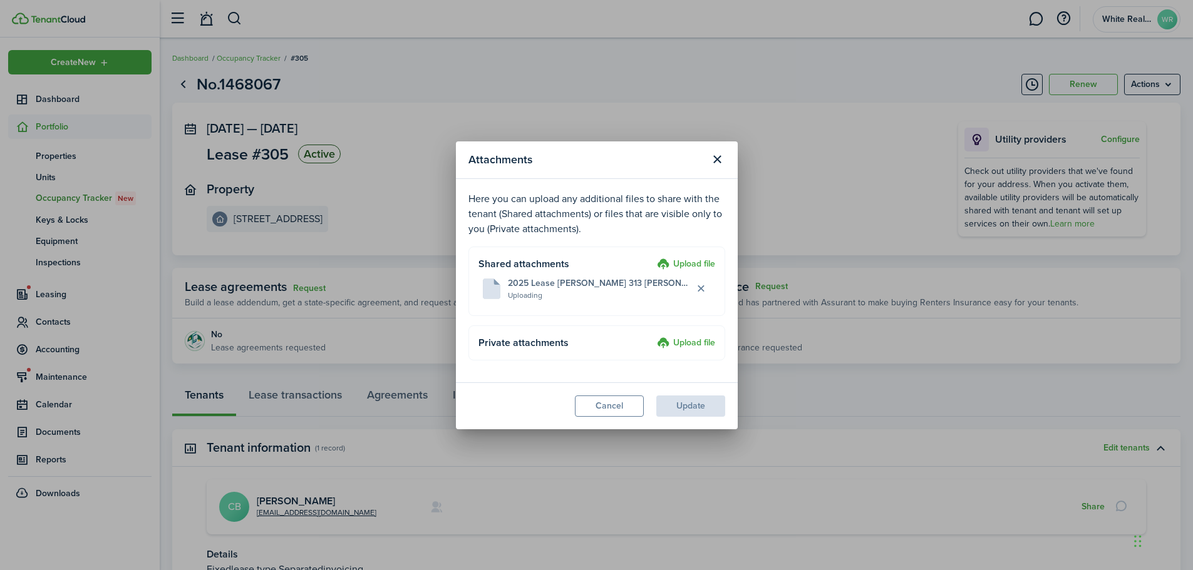
click at [686, 343] on label "Upload file" at bounding box center [686, 343] width 58 height 15
click at [653, 336] on input "Upload file" at bounding box center [653, 336] width 0 height 0
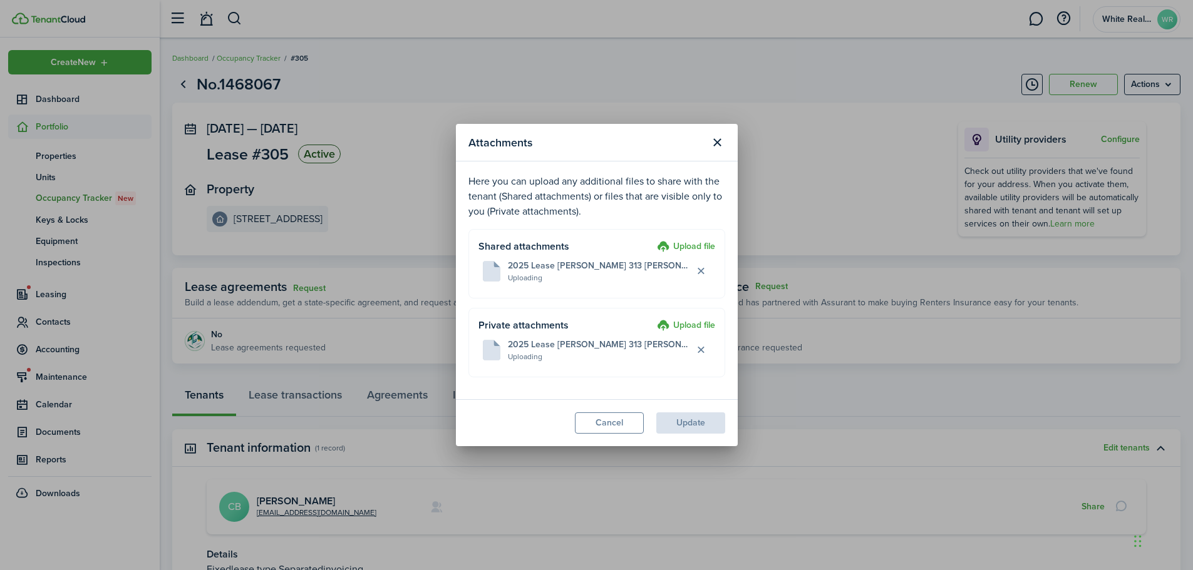
click at [686, 326] on label "Upload file" at bounding box center [686, 326] width 58 height 15
click at [653, 319] on input "Upload file" at bounding box center [653, 319] width 0 height 0
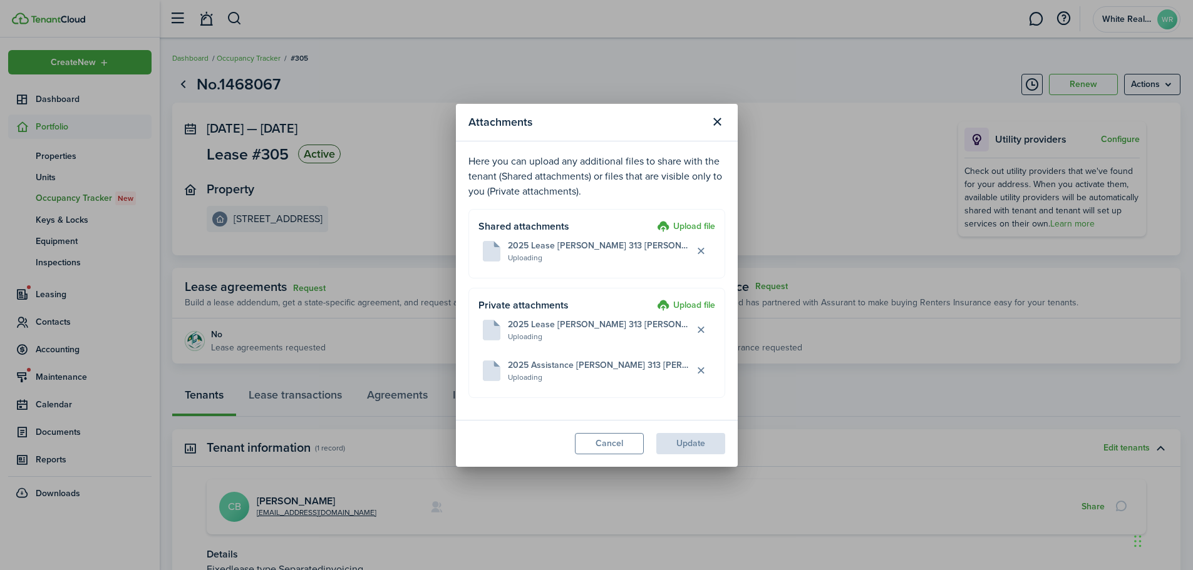
click at [687, 302] on label "Upload file" at bounding box center [686, 306] width 58 height 15
click at [653, 299] on input "Upload file" at bounding box center [653, 299] width 0 height 0
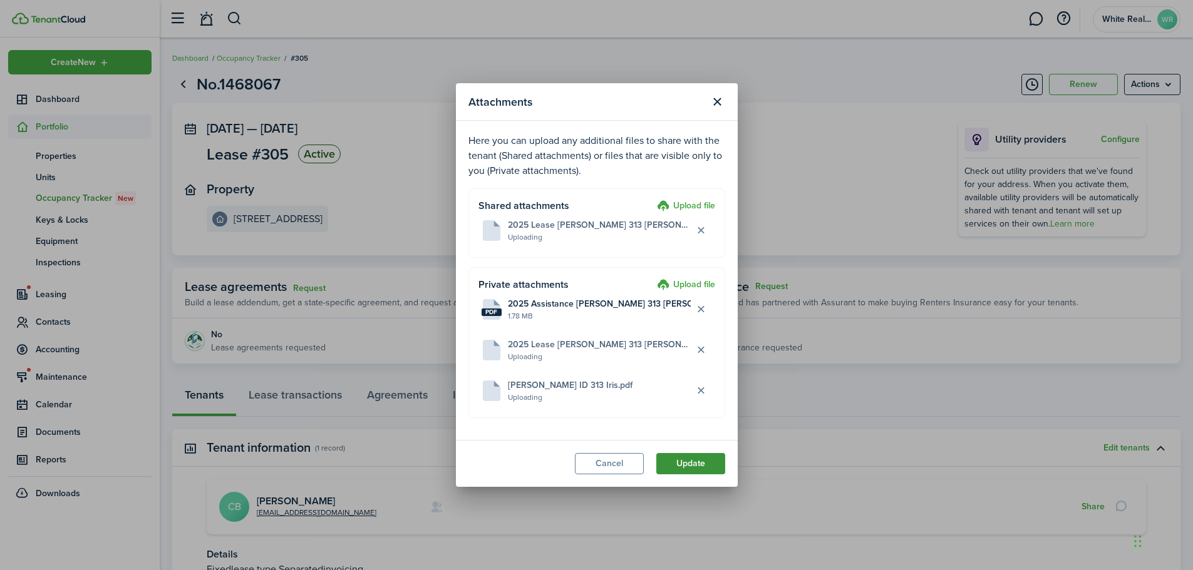
click at [691, 466] on button "Update" at bounding box center [690, 463] width 69 height 21
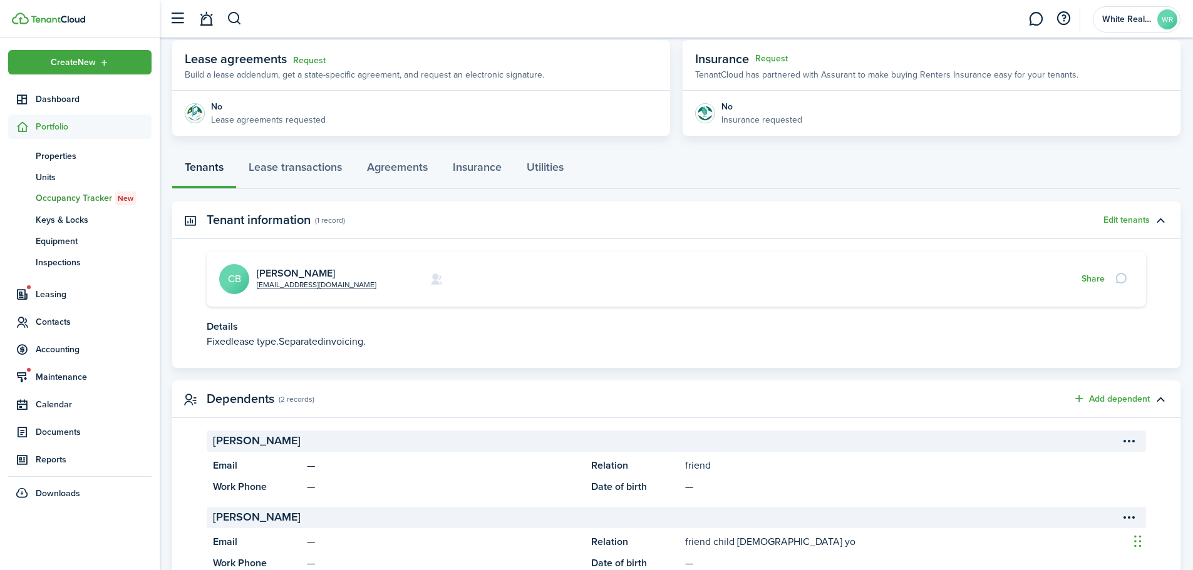
scroll to position [157, 0]
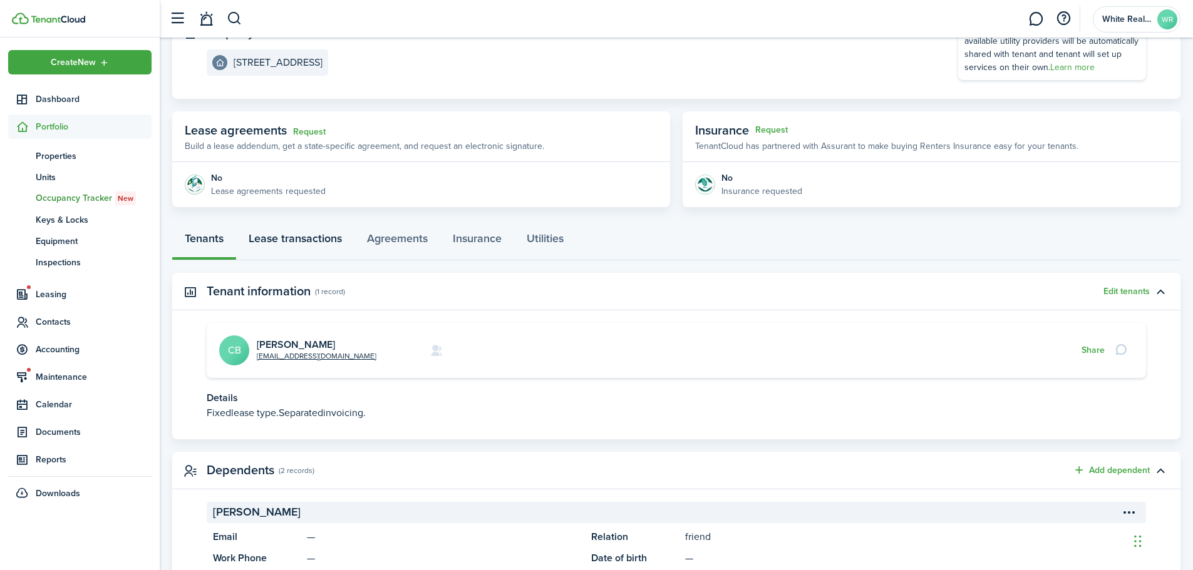
click at [297, 234] on link "Lease transactions" at bounding box center [295, 242] width 118 height 38
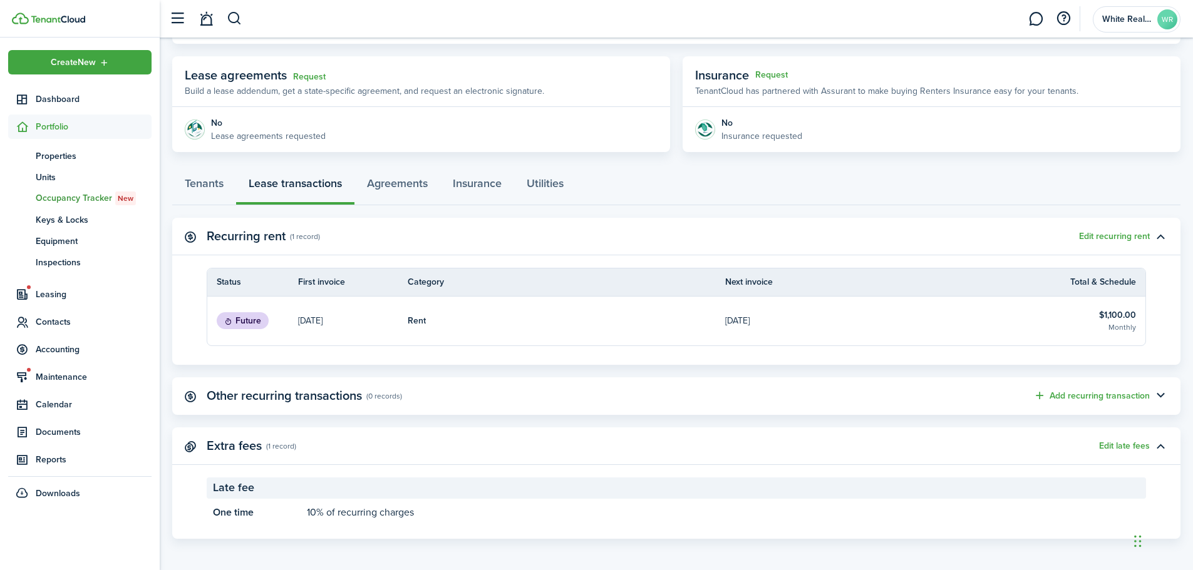
scroll to position [215, 0]
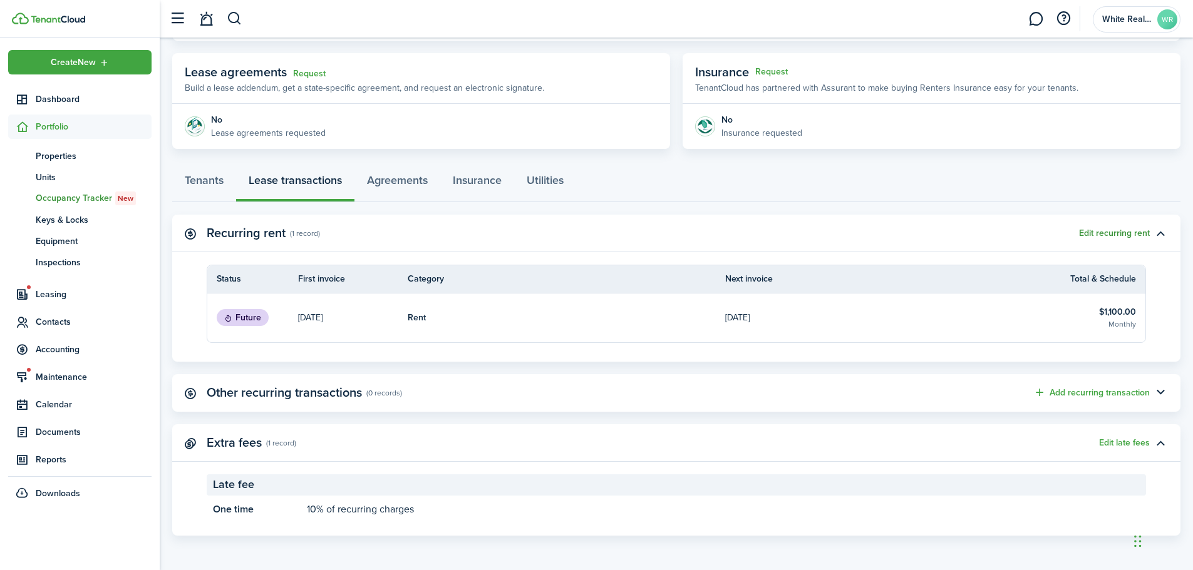
click at [1115, 232] on button "Edit recurring rent" at bounding box center [1114, 234] width 71 height 10
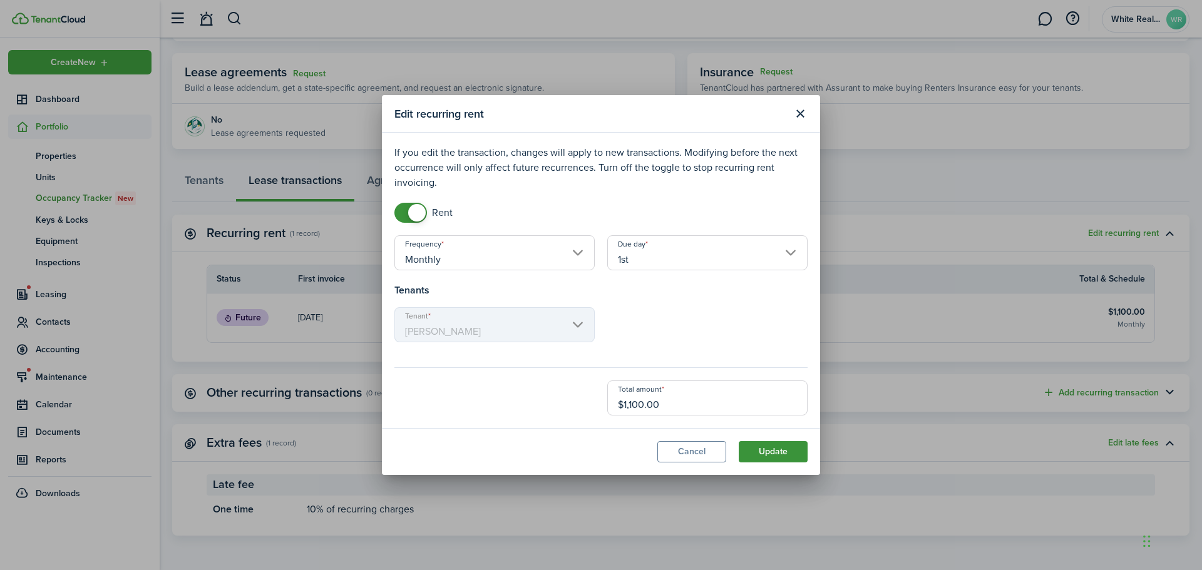
click at [773, 450] on button "Update" at bounding box center [773, 451] width 69 height 21
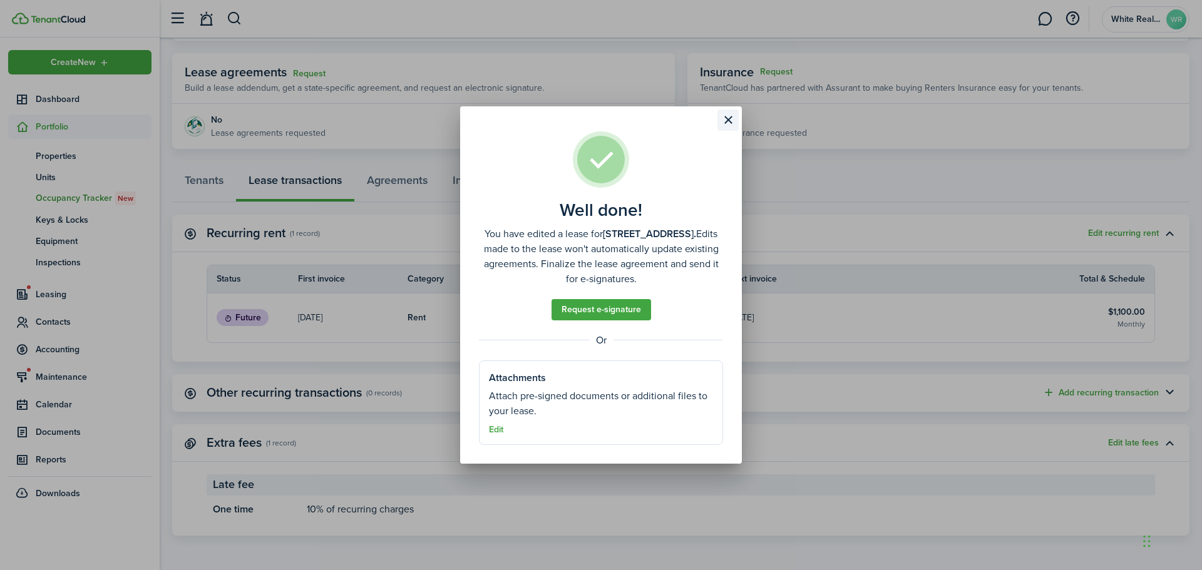
click at [734, 121] on button "Close modal" at bounding box center [728, 120] width 21 height 21
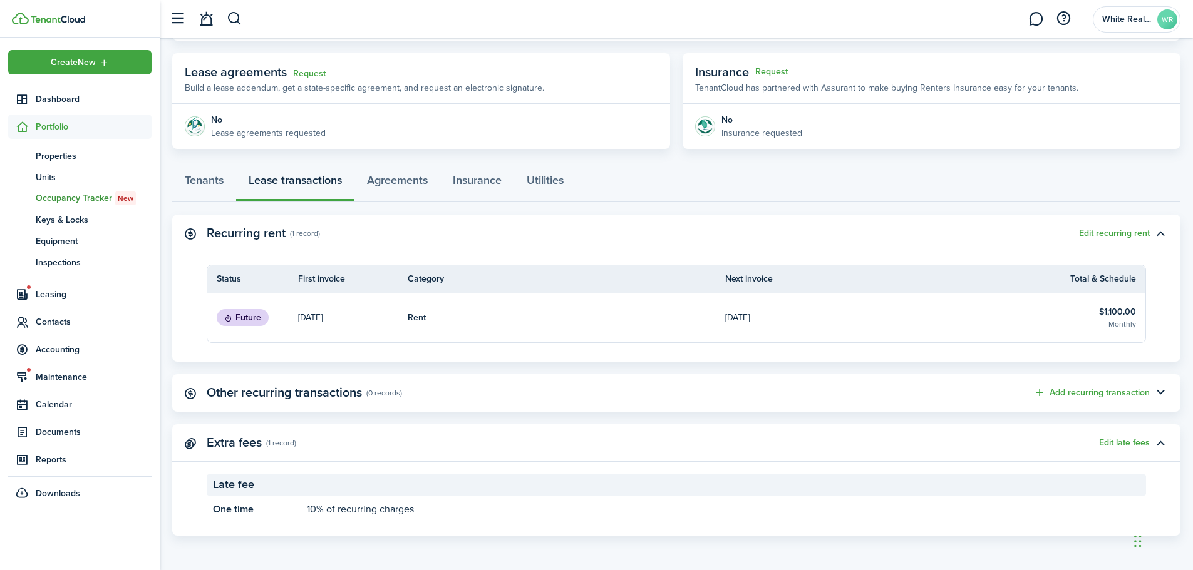
click at [750, 315] on p "[DATE]" at bounding box center [737, 317] width 24 height 13
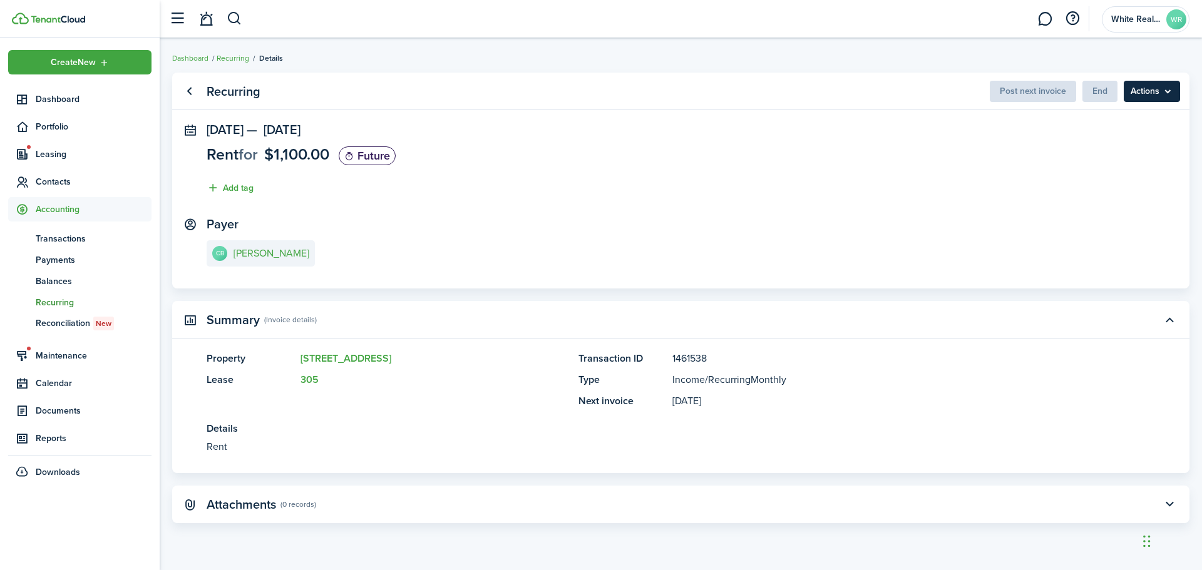
click at [1157, 88] on menu-btn "Actions" at bounding box center [1152, 91] width 56 height 21
click at [917, 153] on panel-main-section "[DATE] — [DATE] Rent for $1,100.00 Future Add tag" at bounding box center [681, 162] width 949 height 79
click at [778, 203] on panel-main-body "[DATE] — [DATE] Rent for $1,100.00 Future Add tag Payer CB [PERSON_NAME]" at bounding box center [681, 206] width 1018 height 166
click at [191, 94] on link "Go back" at bounding box center [188, 91] width 21 height 21
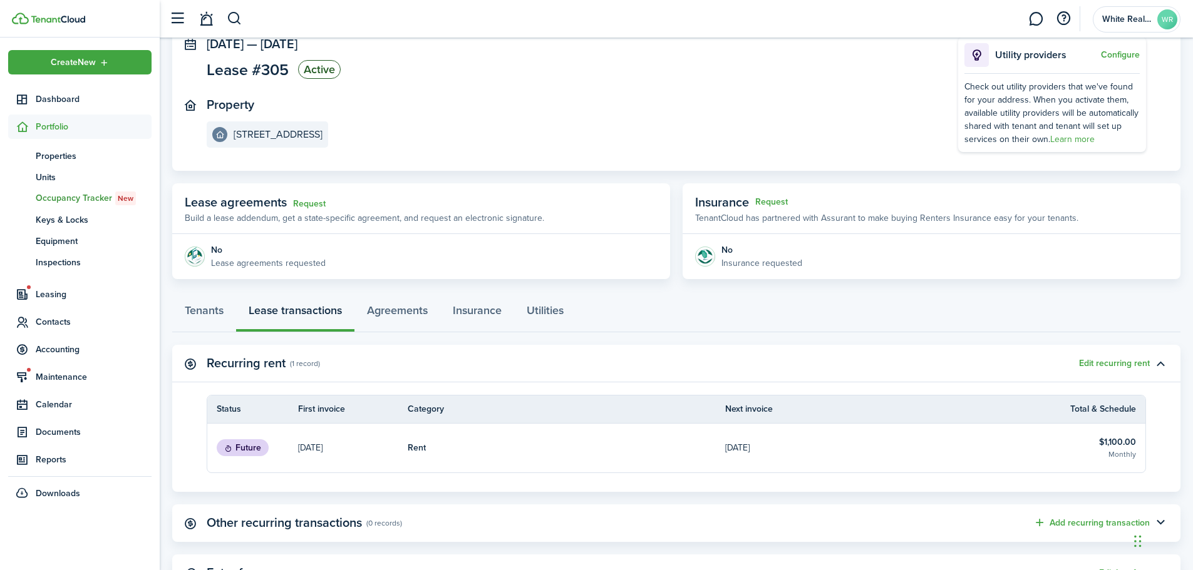
scroll to position [215, 0]
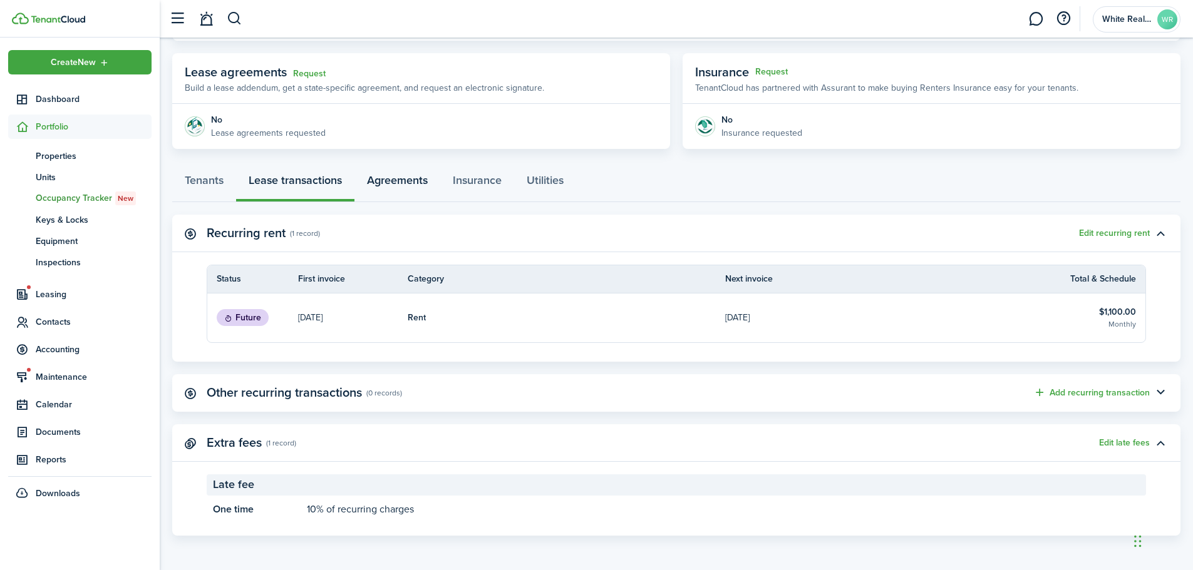
drag, startPoint x: 400, startPoint y: 178, endPoint x: 399, endPoint y: 188, distance: 10.1
click at [400, 179] on link "Agreements" at bounding box center [397, 184] width 86 height 38
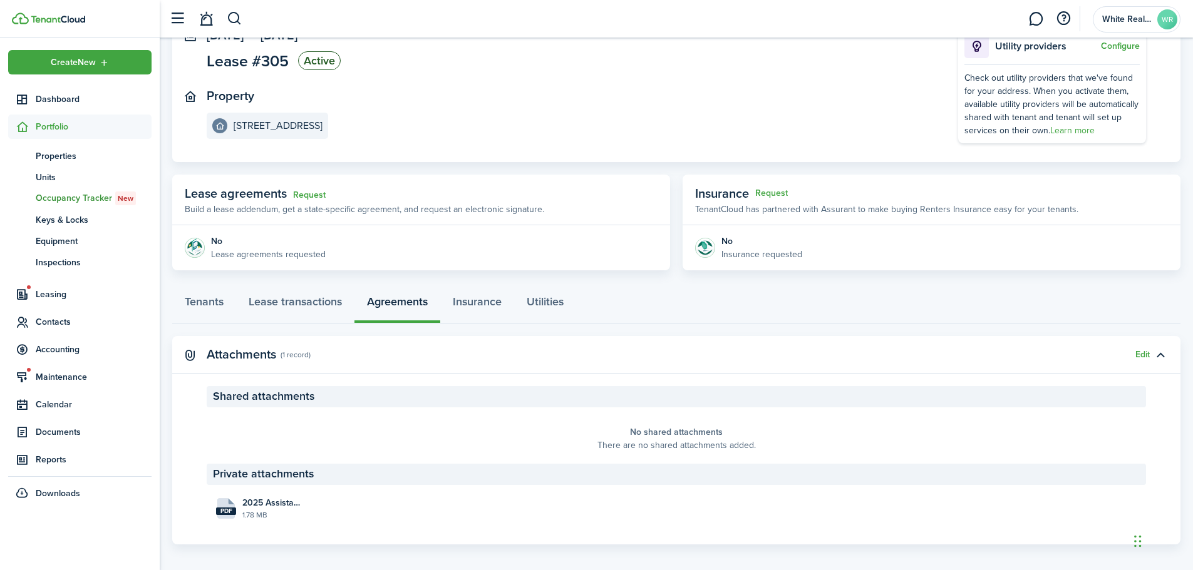
scroll to position [102, 0]
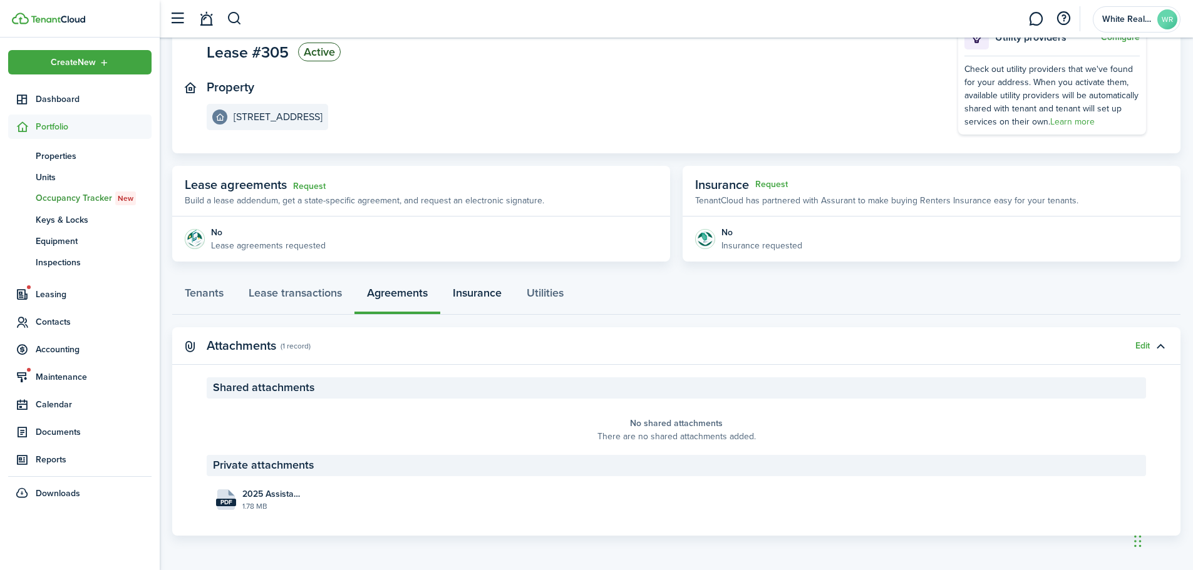
drag, startPoint x: 478, startPoint y: 292, endPoint x: 369, endPoint y: 334, distance: 116.2
click at [478, 292] on link "Insurance" at bounding box center [477, 296] width 74 height 38
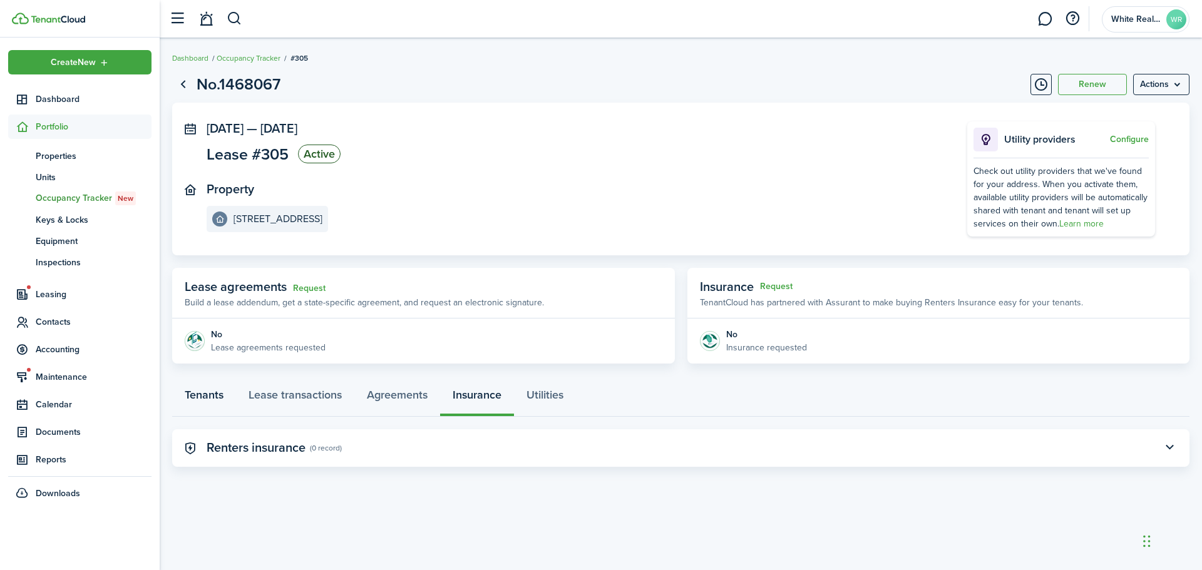
click at [207, 395] on link "Tenants" at bounding box center [204, 398] width 64 height 38
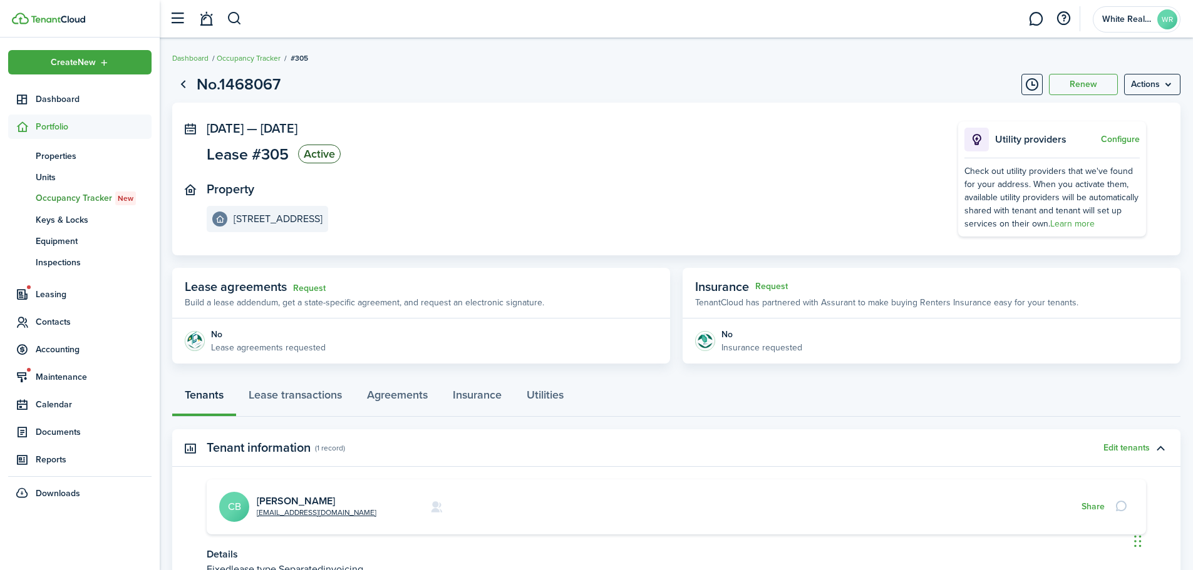
click at [217, 393] on div "Tenants Lease transactions Agreements Insurance Utilities" at bounding box center [676, 398] width 1008 height 38
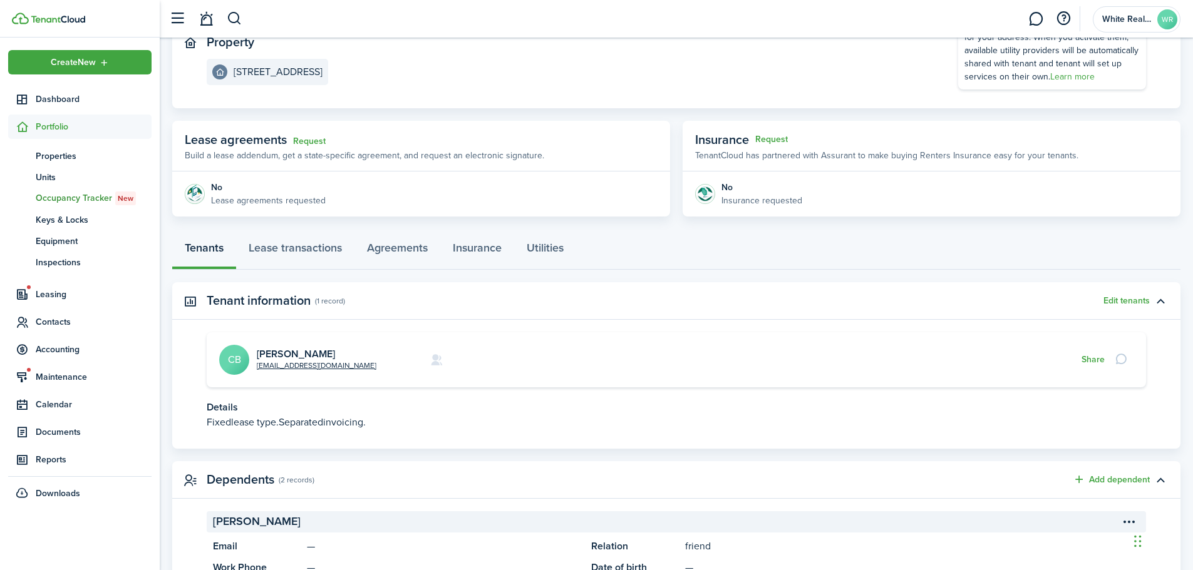
scroll to position [219, 0]
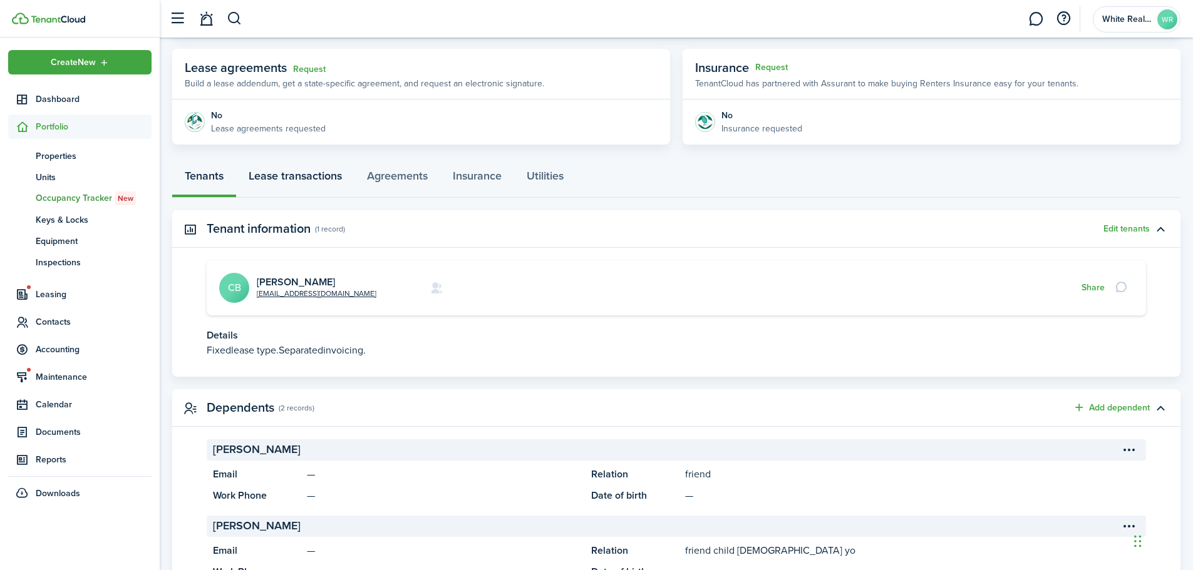
click at [288, 174] on link "Lease transactions" at bounding box center [295, 179] width 118 height 38
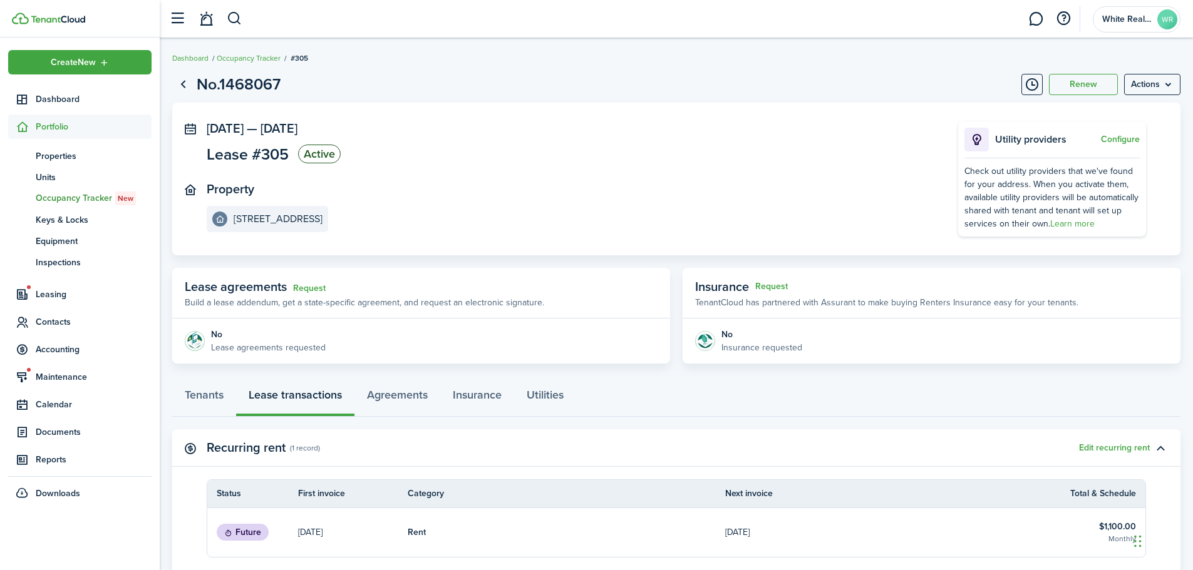
click at [215, 85] on h1 "No.1468067" at bounding box center [239, 85] width 84 height 24
click at [186, 81] on link "Go back" at bounding box center [182, 84] width 21 height 21
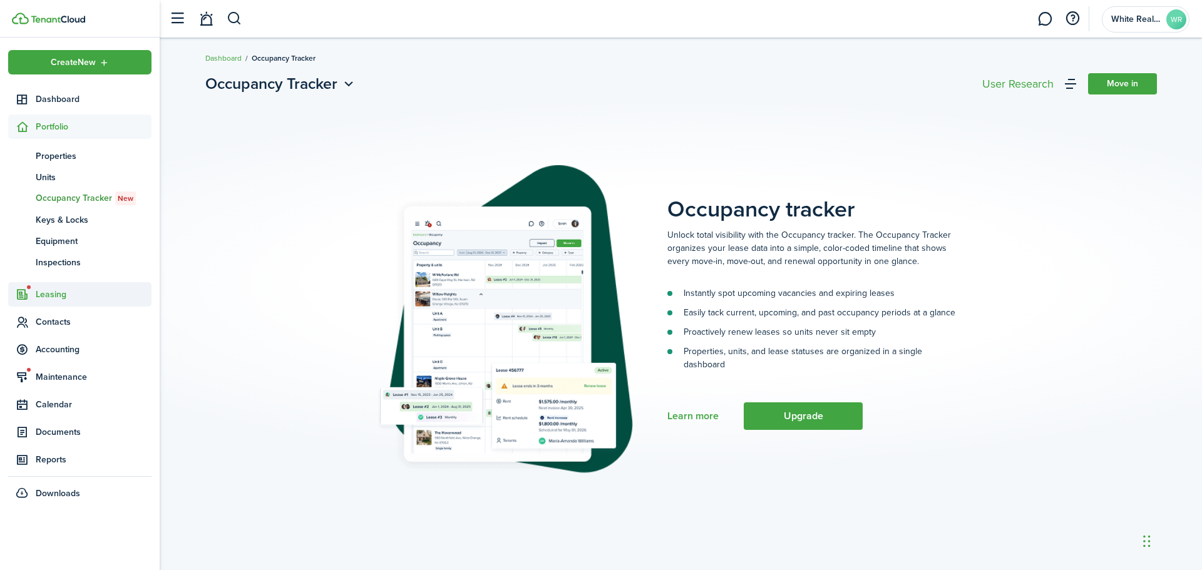
click at [58, 291] on span "Leasing" at bounding box center [94, 294] width 116 height 13
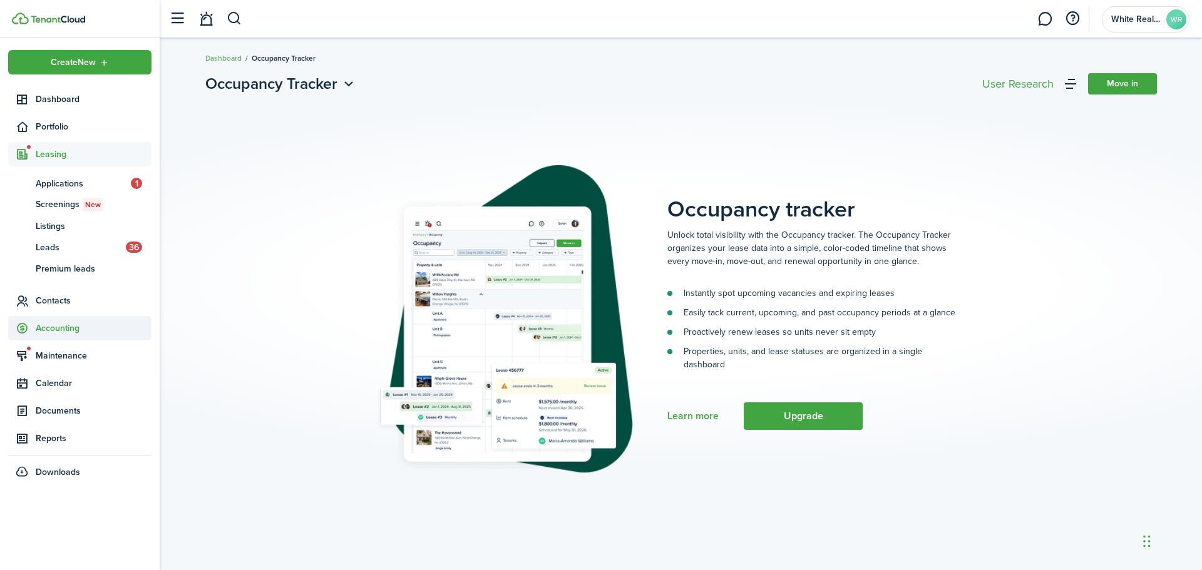
click at [63, 302] on span "Contacts" at bounding box center [94, 300] width 116 height 13
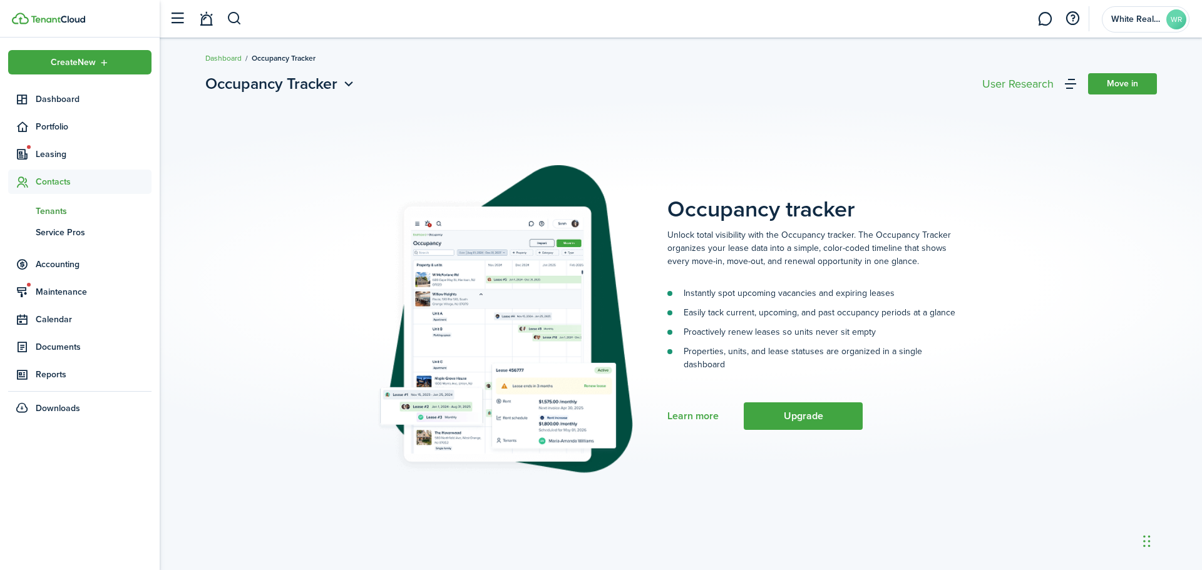
click at [61, 212] on span "Tenants" at bounding box center [94, 211] width 116 height 13
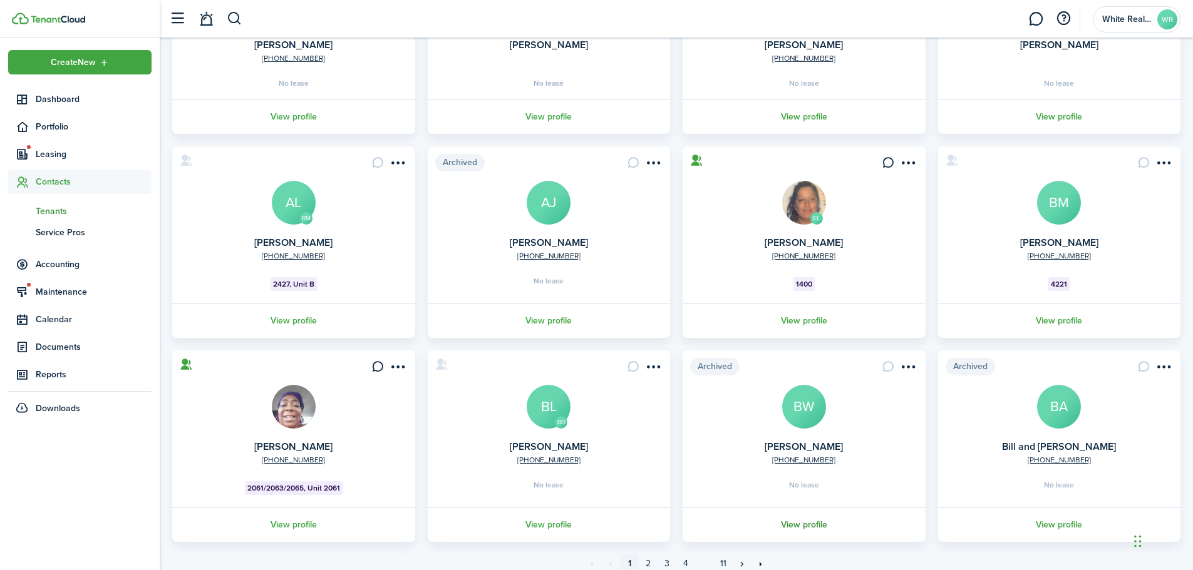
scroll to position [242, 0]
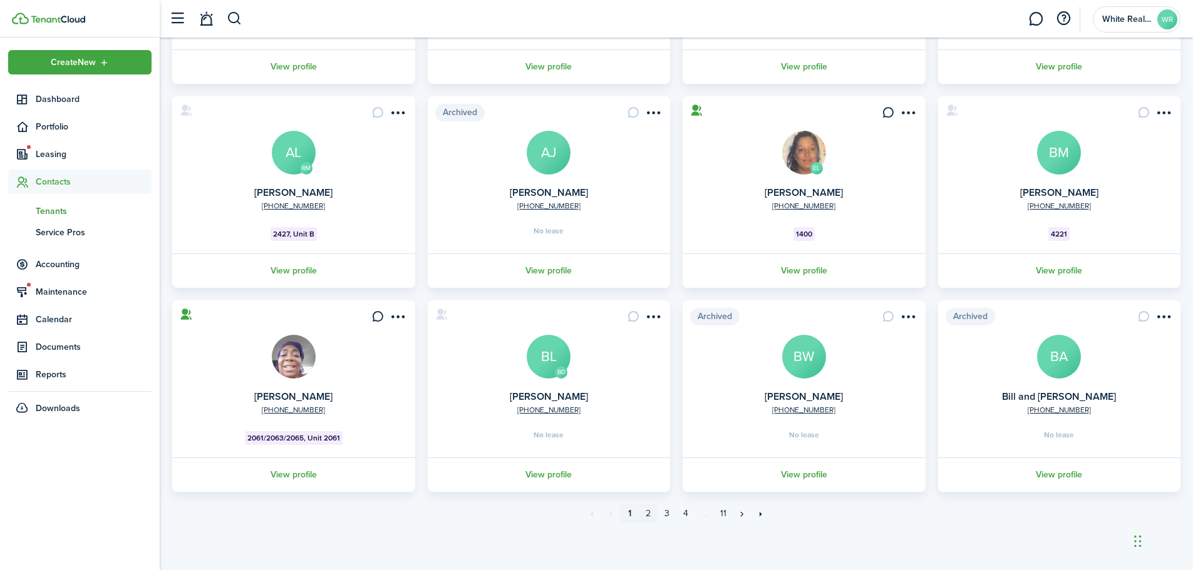
click at [647, 515] on link "2" at bounding box center [648, 514] width 19 height 19
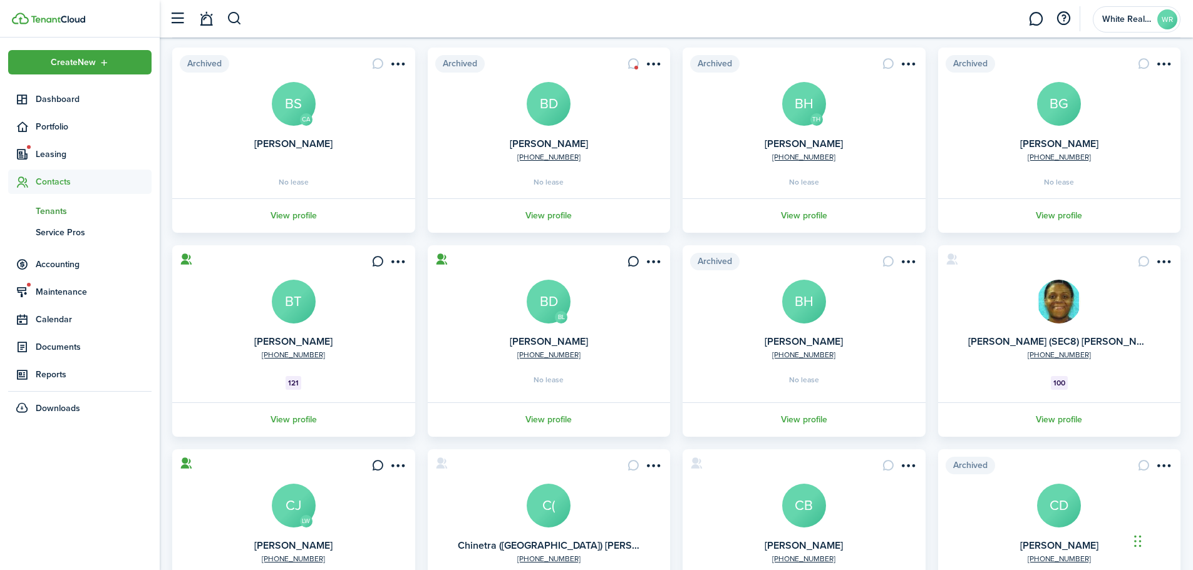
scroll to position [242, 0]
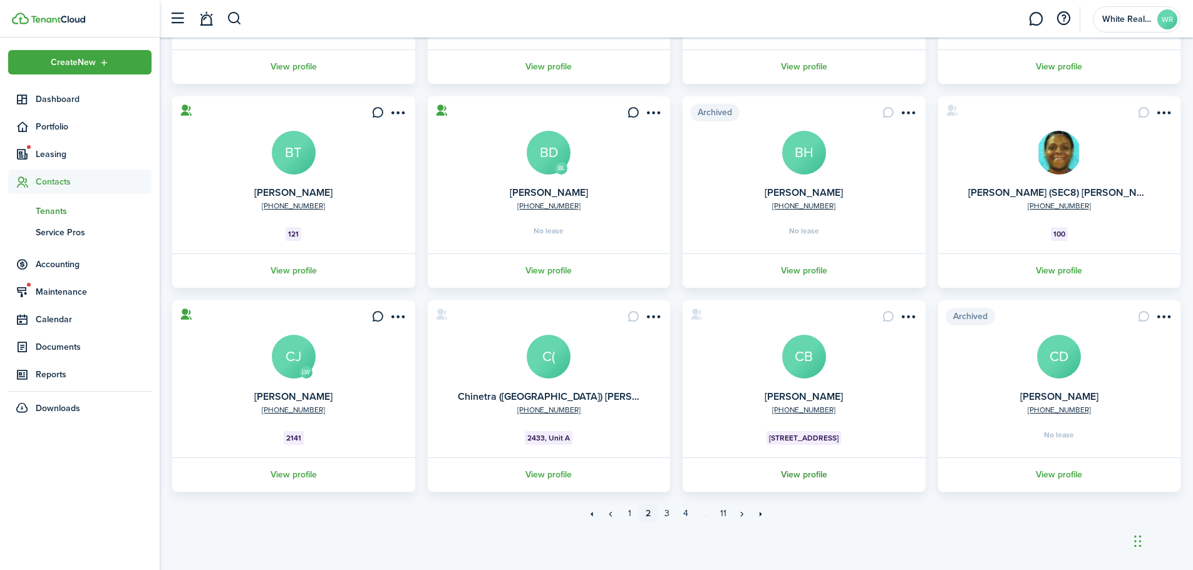
click at [804, 474] on link "View profile" at bounding box center [804, 475] width 247 height 34
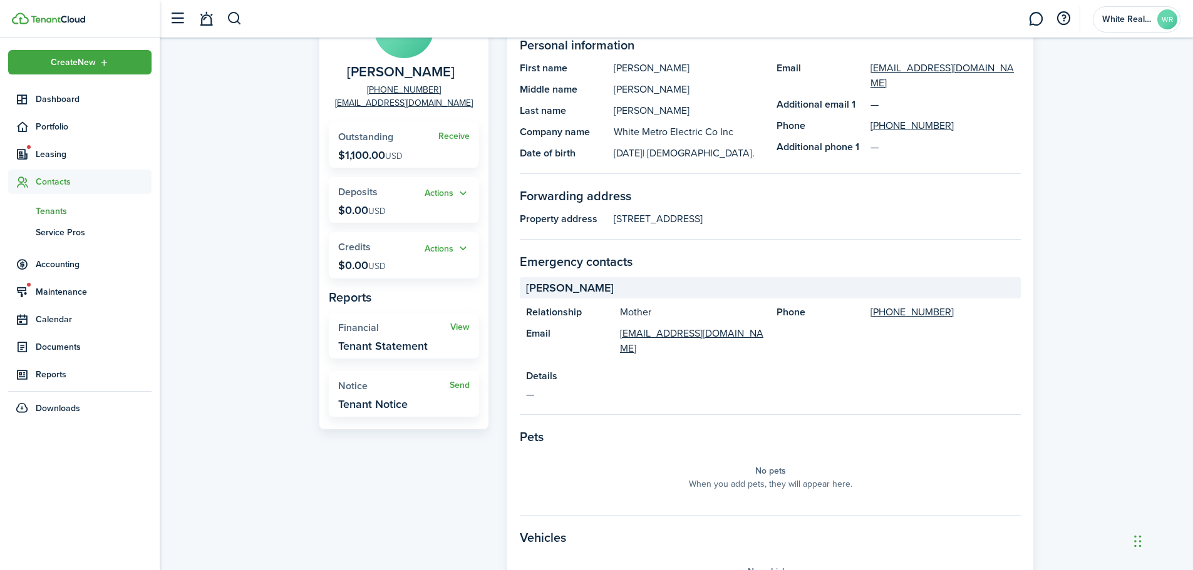
scroll to position [125, 0]
click at [438, 190] on button "Actions" at bounding box center [447, 193] width 45 height 14
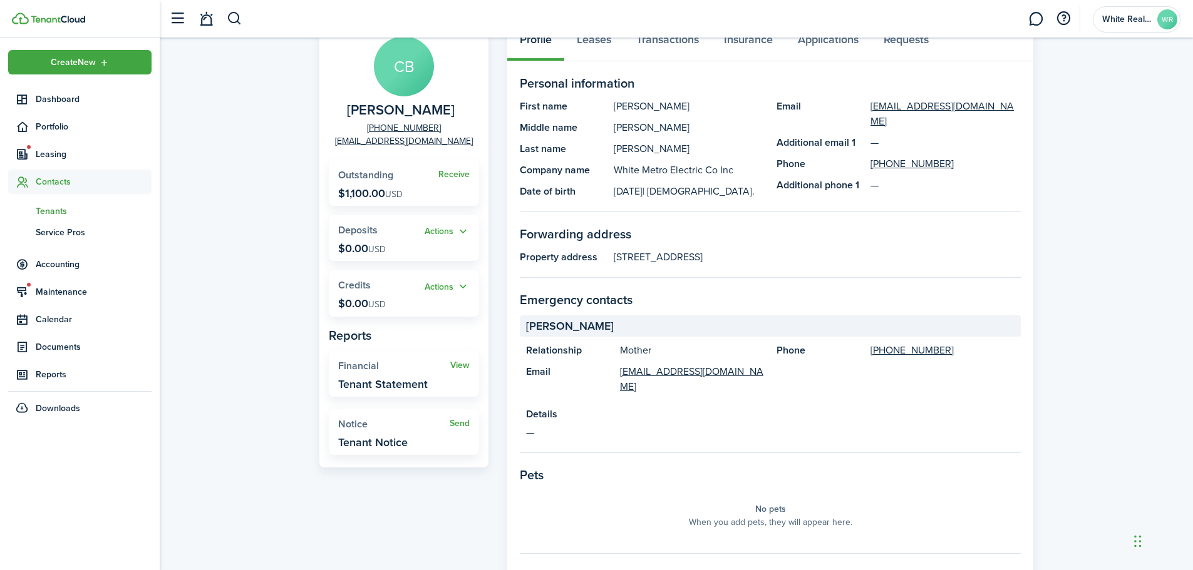
scroll to position [50, 0]
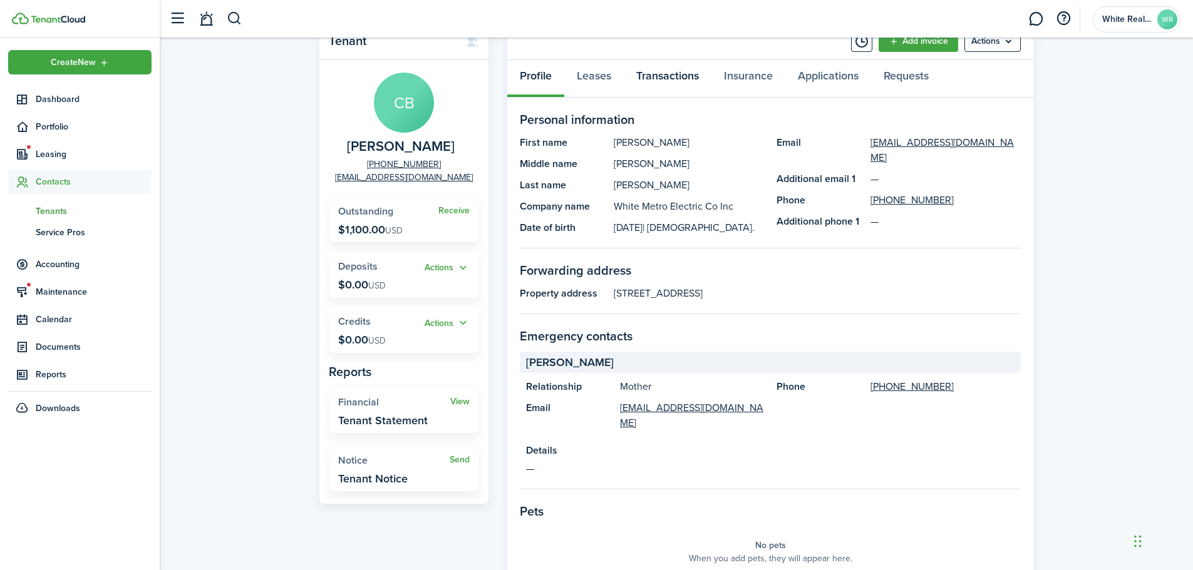
click at [674, 70] on link "Transactions" at bounding box center [668, 79] width 88 height 38
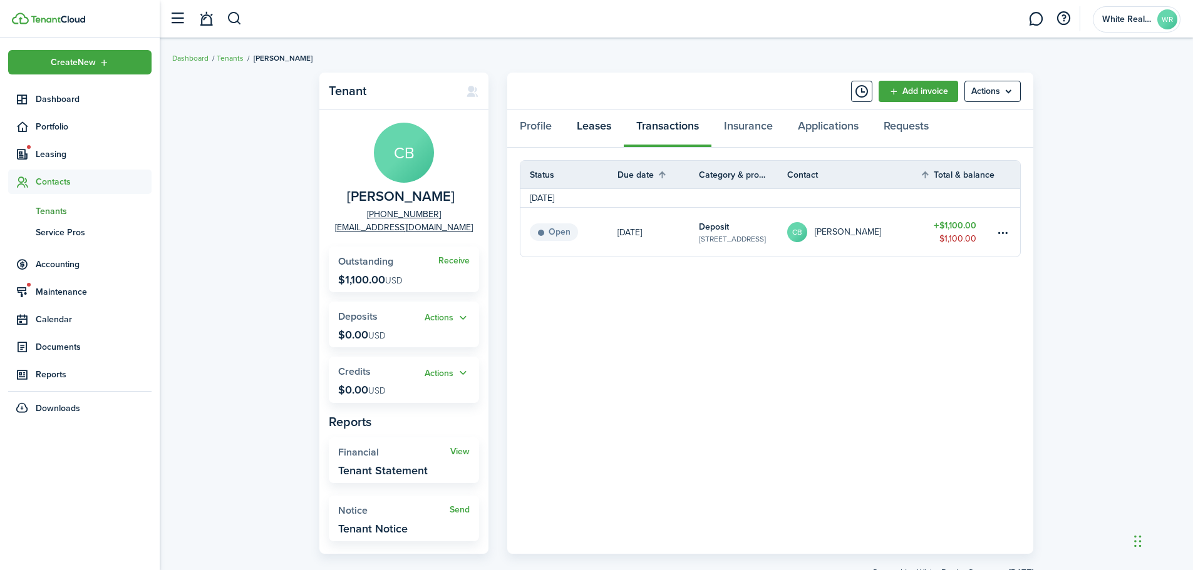
click at [604, 132] on link "Leases" at bounding box center [593, 129] width 59 height 38
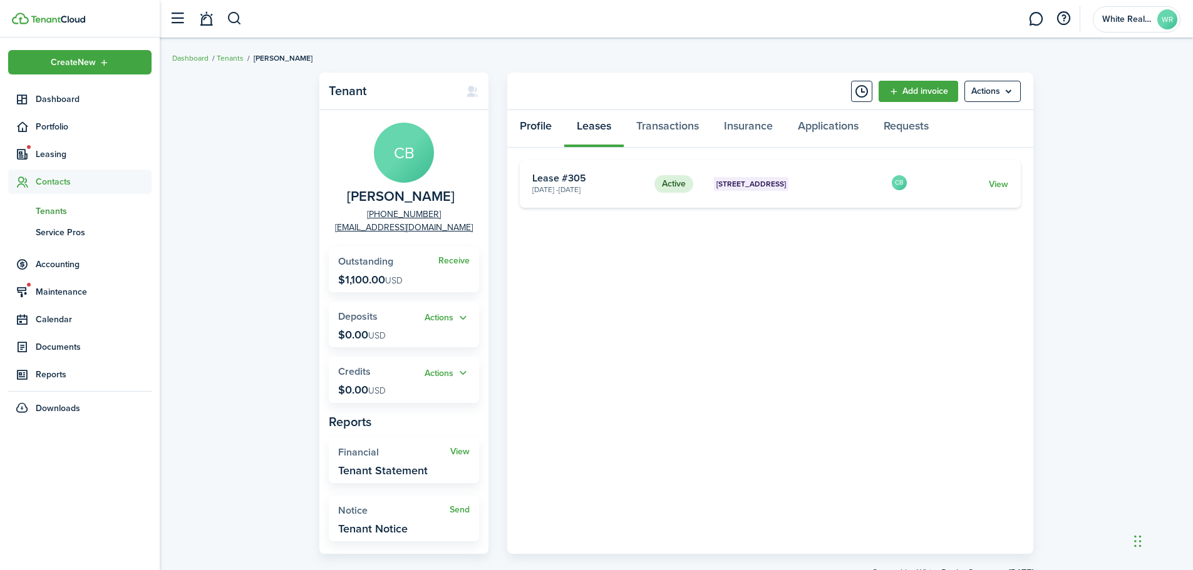
click at [536, 130] on link "Profile" at bounding box center [535, 129] width 57 height 38
